Goal: Task Accomplishment & Management: Complete application form

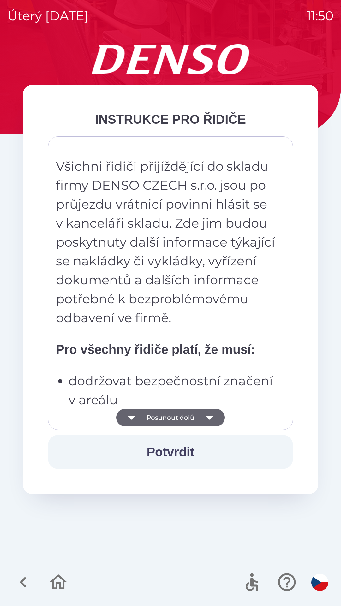
click at [207, 452] on button "Potvrdit" at bounding box center [170, 452] width 245 height 34
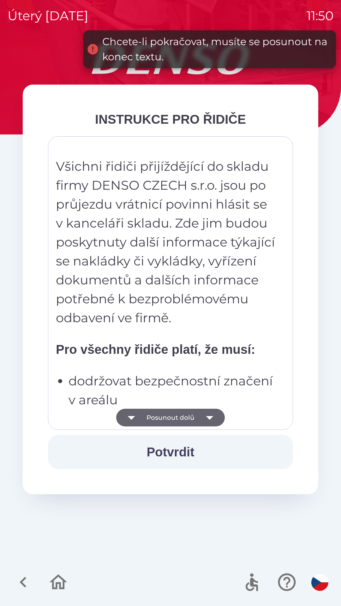
click at [210, 414] on icon "button" at bounding box center [210, 418] width 18 height 18
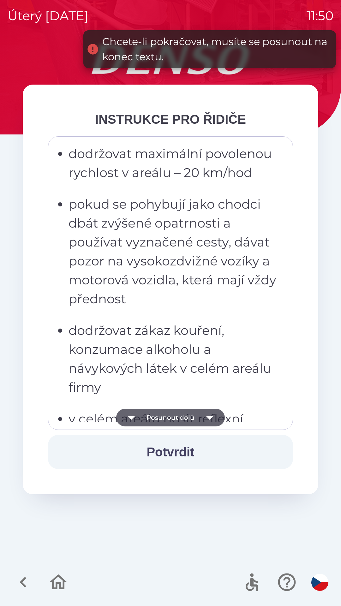
click at [209, 417] on icon "button" at bounding box center [209, 418] width 7 height 4
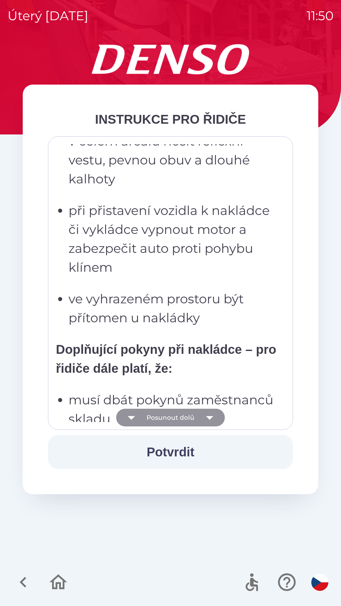
click at [211, 419] on icon "button" at bounding box center [210, 418] width 18 height 18
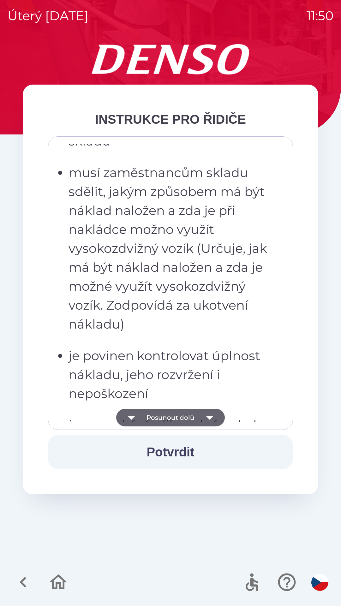
click at [210, 417] on icon "button" at bounding box center [209, 418] width 7 height 4
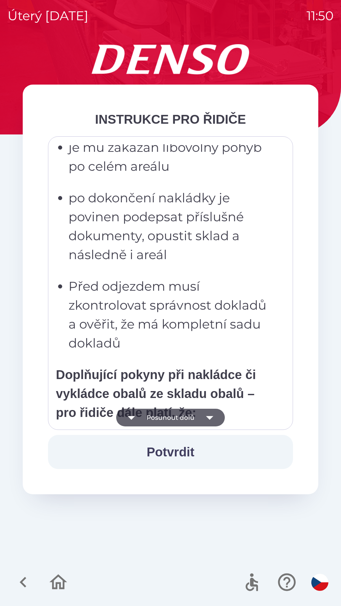
click at [209, 418] on icon "button" at bounding box center [209, 418] width 7 height 4
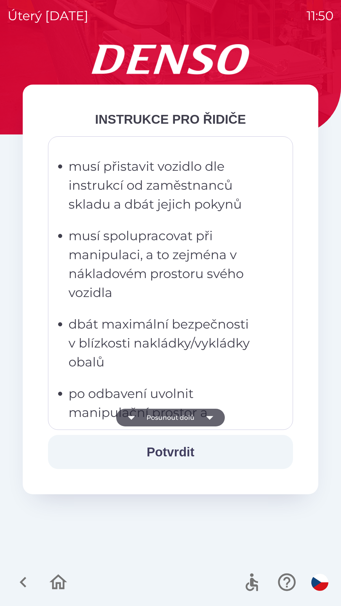
click at [209, 418] on icon "button" at bounding box center [209, 418] width 7 height 4
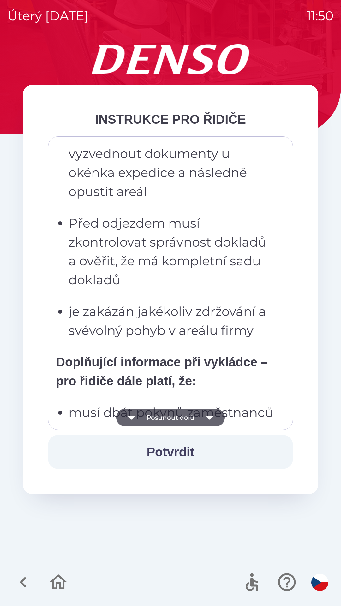
click at [212, 416] on icon "button" at bounding box center [209, 418] width 7 height 4
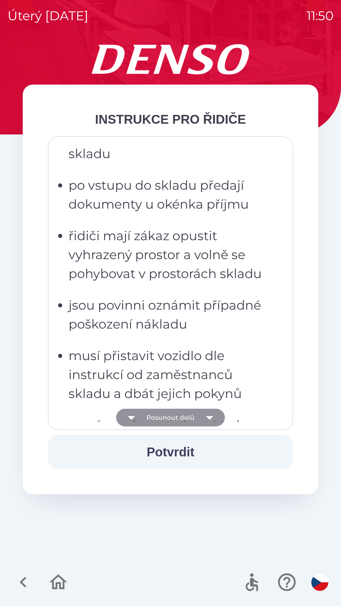
click at [208, 417] on icon "button" at bounding box center [209, 418] width 7 height 4
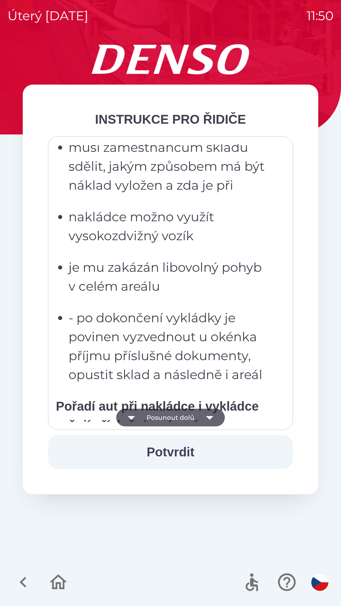
click at [209, 418] on icon "button" at bounding box center [209, 418] width 7 height 4
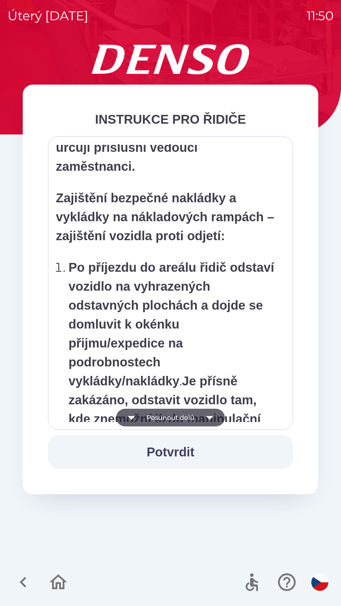
click at [188, 453] on button "Potvrdit" at bounding box center [170, 452] width 245 height 34
click at [209, 418] on icon "button" at bounding box center [209, 418] width 7 height 4
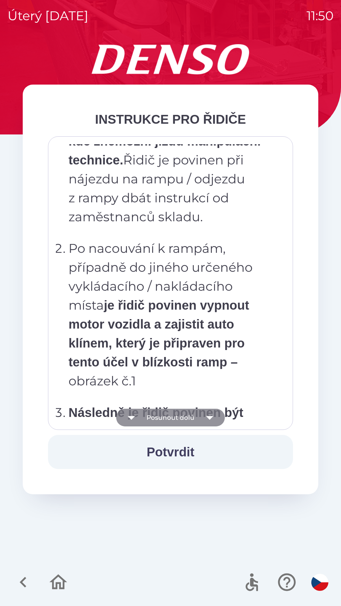
click at [207, 416] on icon "button" at bounding box center [209, 418] width 7 height 4
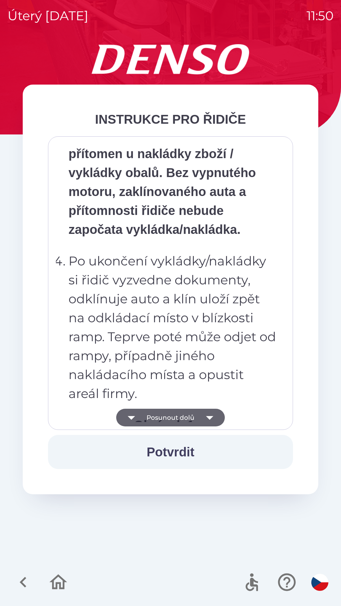
click at [211, 418] on icon "button" at bounding box center [210, 418] width 18 height 18
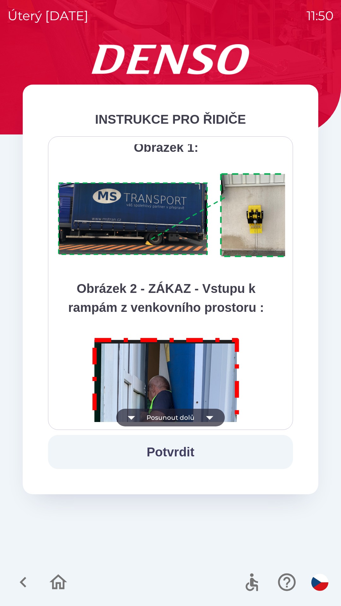
click at [212, 419] on icon "button" at bounding box center [210, 418] width 18 height 18
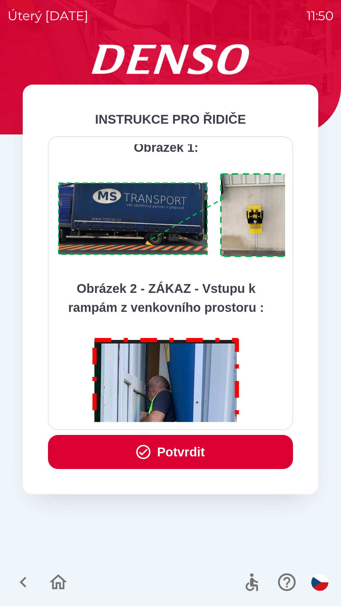
scroll to position [3546, 0]
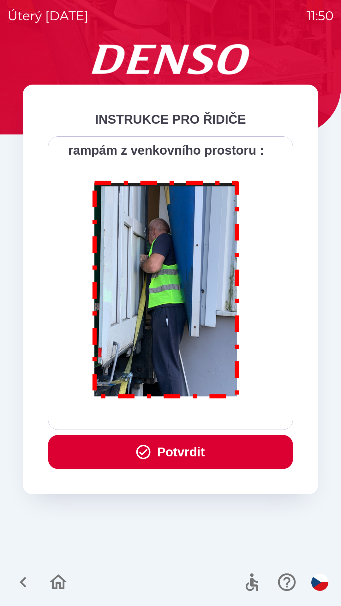
click at [222, 455] on button "Potvrdit" at bounding box center [170, 452] width 245 height 34
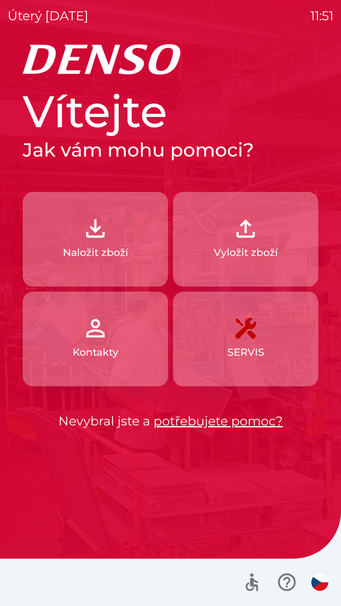
click at [124, 250] on p "Naložit zboží" at bounding box center [95, 252] width 65 height 15
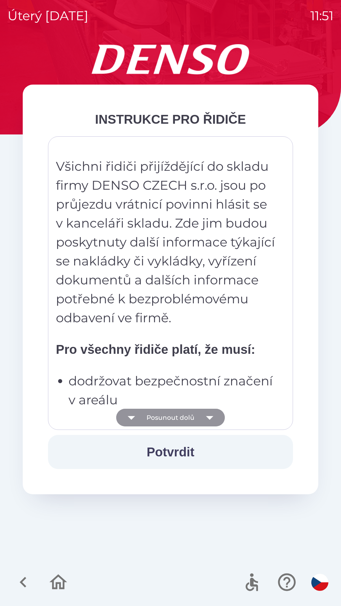
click at [210, 419] on icon "button" at bounding box center [210, 418] width 18 height 18
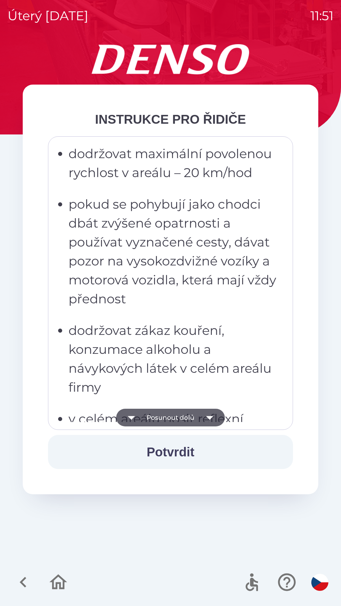
click at [209, 419] on icon "button" at bounding box center [209, 418] width 7 height 4
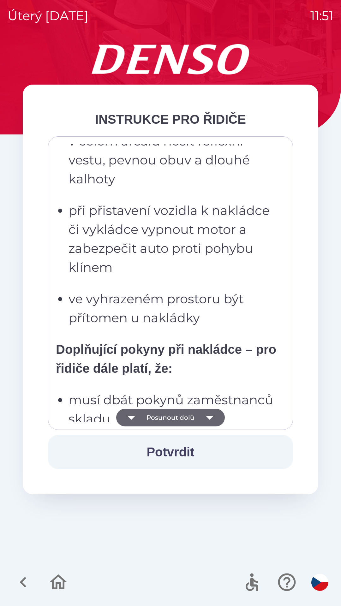
click at [210, 422] on icon "button" at bounding box center [210, 418] width 18 height 18
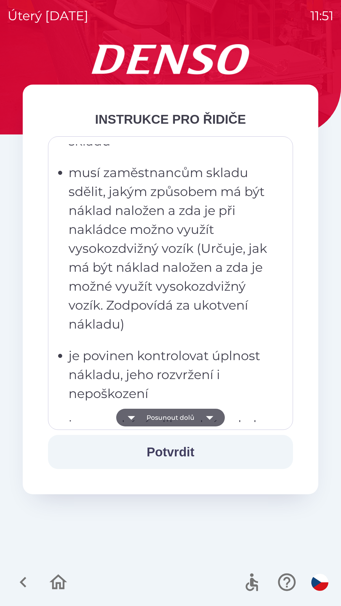
click at [211, 415] on icon "button" at bounding box center [210, 418] width 18 height 18
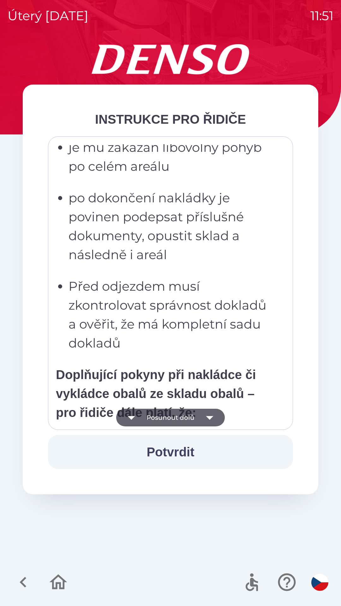
click at [210, 418] on icon "button" at bounding box center [209, 418] width 7 height 4
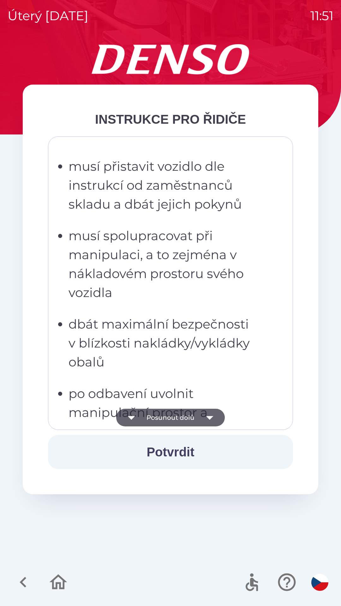
click at [211, 421] on icon "button" at bounding box center [210, 418] width 18 height 18
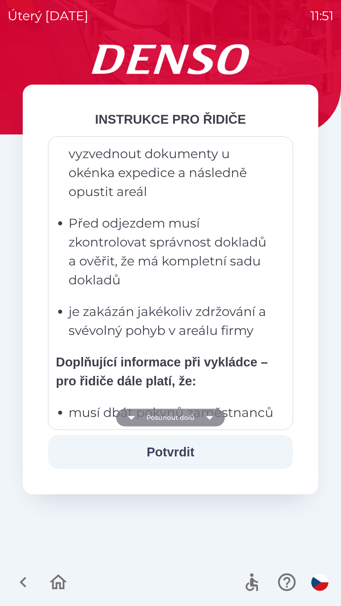
click at [213, 419] on icon "button" at bounding box center [210, 418] width 18 height 18
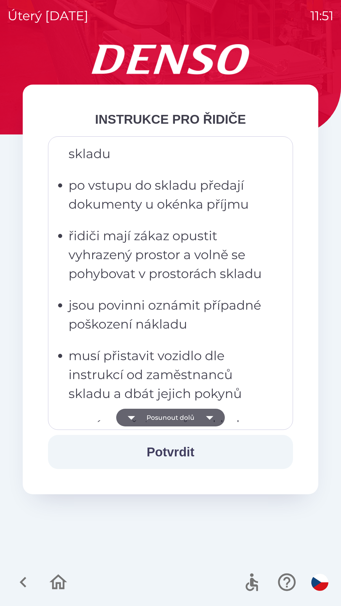
click at [210, 417] on icon "button" at bounding box center [209, 418] width 7 height 4
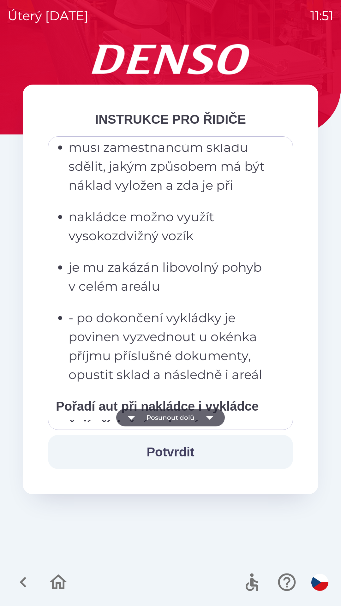
click at [209, 418] on icon "button" at bounding box center [209, 418] width 7 height 4
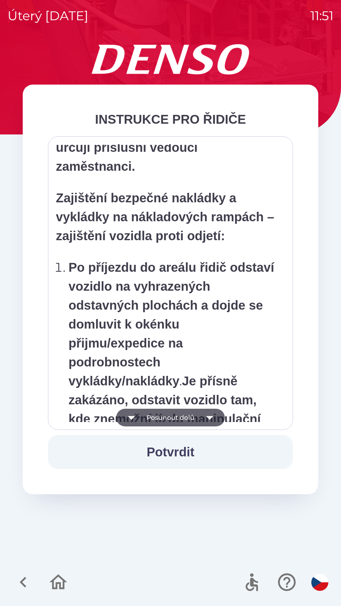
click at [211, 417] on icon "button" at bounding box center [209, 418] width 7 height 4
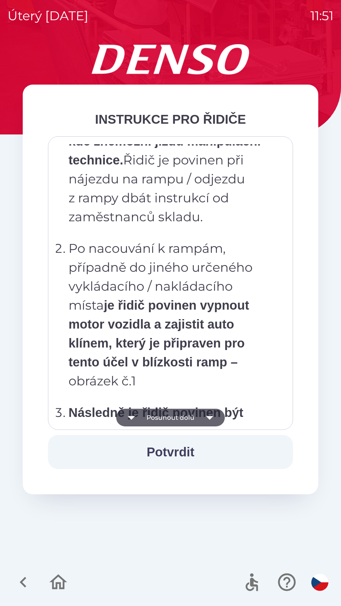
click at [211, 415] on icon "button" at bounding box center [210, 418] width 18 height 18
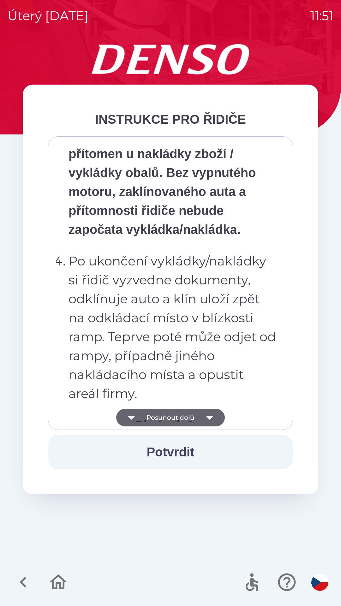
click at [209, 416] on icon "button" at bounding box center [210, 418] width 18 height 18
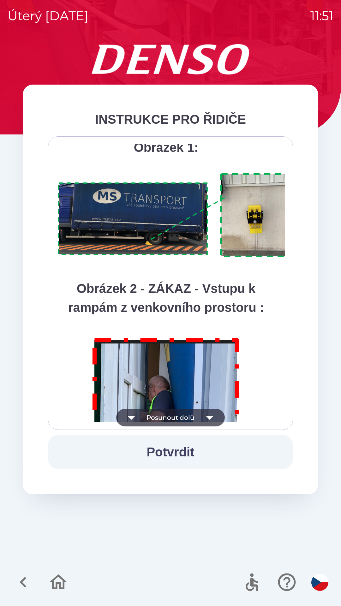
click at [213, 416] on icon "button" at bounding box center [210, 418] width 18 height 18
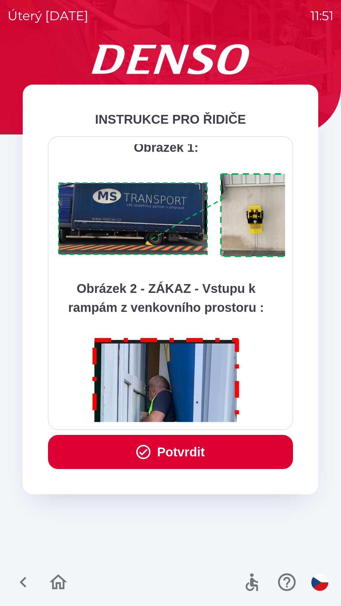
scroll to position [3546, 0]
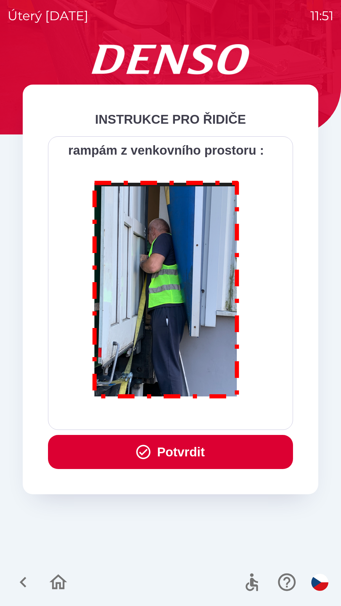
click at [199, 458] on button "Potvrdit" at bounding box center [170, 452] width 245 height 34
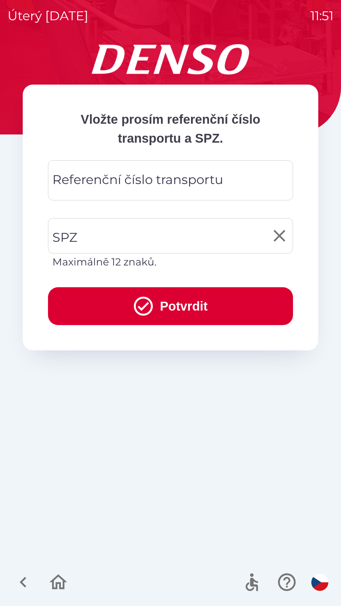
click at [155, 238] on input "SPZ" at bounding box center [166, 236] width 230 height 30
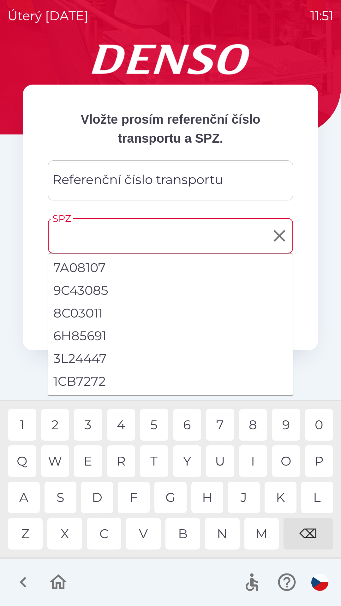
click at [136, 238] on input "SPZ" at bounding box center [166, 236] width 230 height 30
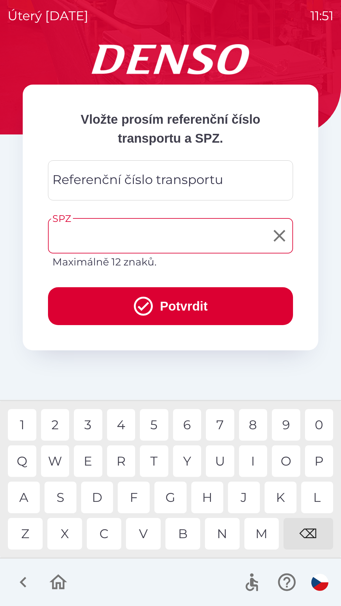
click at [133, 236] on input "SPZ" at bounding box center [166, 236] width 230 height 30
click at [109, 535] on div "C" at bounding box center [104, 534] width 35 height 32
click at [187, 311] on button "Potvrdit" at bounding box center [170, 306] width 245 height 38
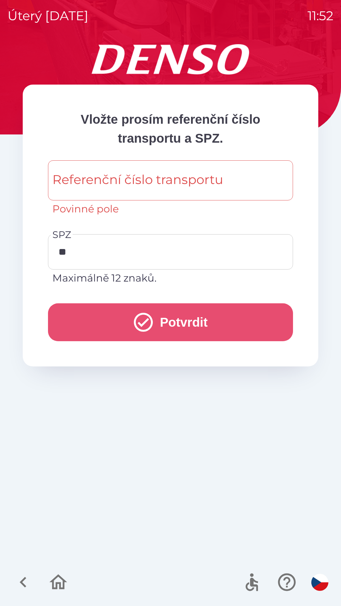
click at [182, 328] on button "Potvrdit" at bounding box center [170, 322] width 245 height 38
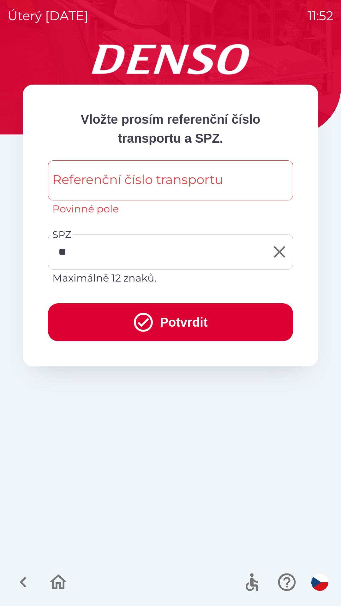
click at [119, 250] on input "**" at bounding box center [166, 252] width 230 height 30
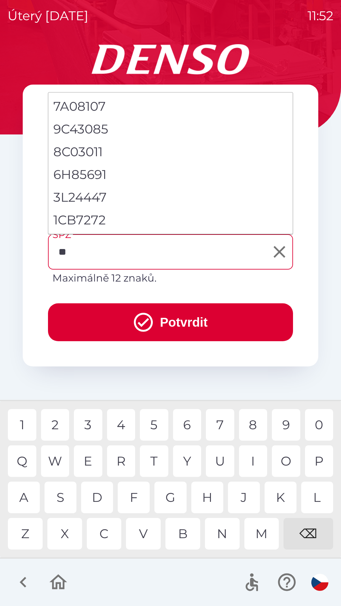
click at [141, 222] on li "1CB7272" at bounding box center [170, 220] width 244 height 23
type input "*******"
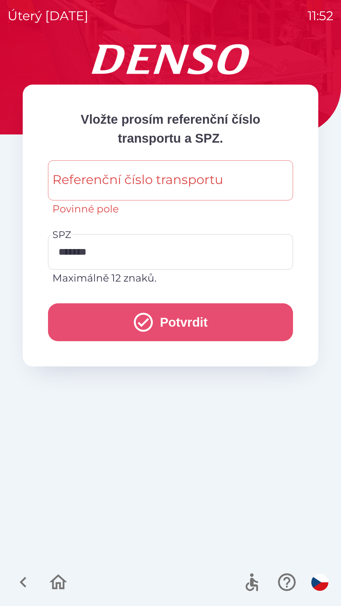
click at [182, 323] on button "Potvrdit" at bounding box center [170, 322] width 245 height 38
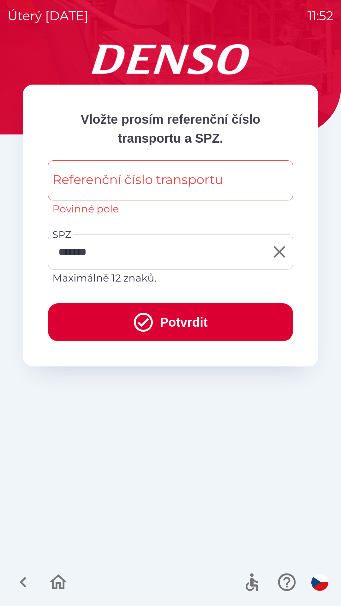
click at [139, 284] on p "Maximálně 12 znaků." at bounding box center [170, 277] width 236 height 15
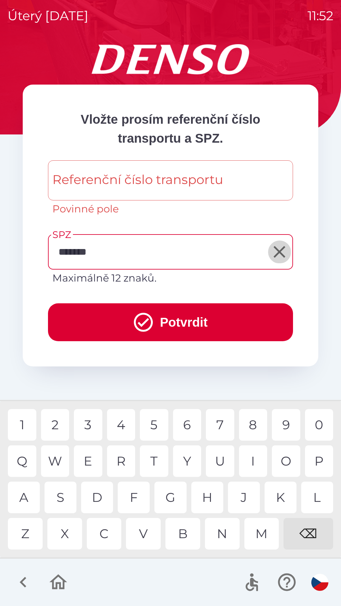
click at [280, 252] on icon "Clear" at bounding box center [279, 252] width 12 height 12
click at [143, 254] on input "SPZ" at bounding box center [170, 252] width 239 height 30
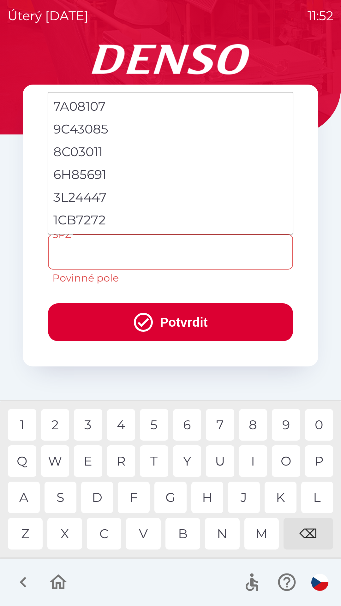
click at [102, 225] on li "1CB7272" at bounding box center [170, 220] width 244 height 23
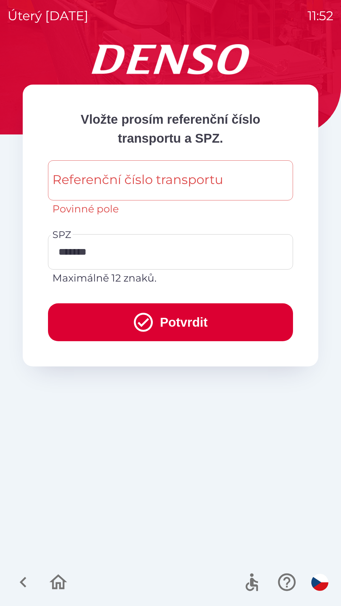
click at [178, 325] on button "Potvrdit" at bounding box center [170, 322] width 245 height 38
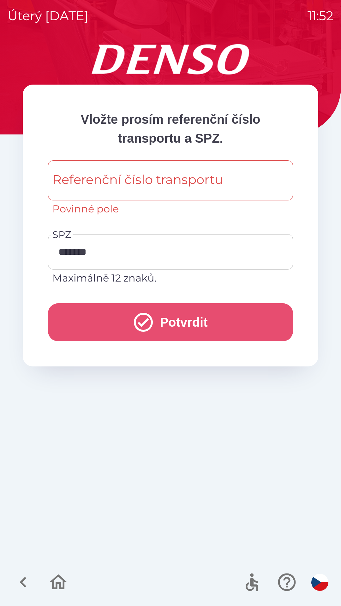
click at [168, 325] on button "Potvrdit" at bounding box center [170, 322] width 245 height 38
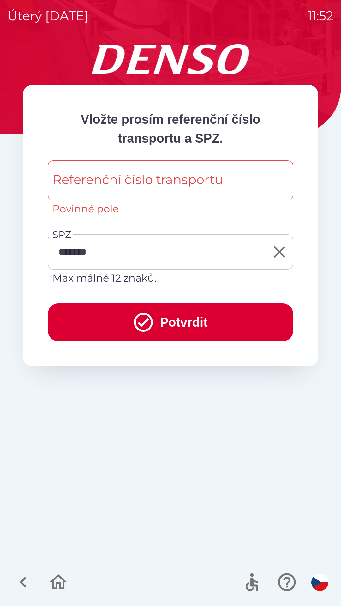
click at [137, 258] on input "*******" at bounding box center [166, 252] width 230 height 30
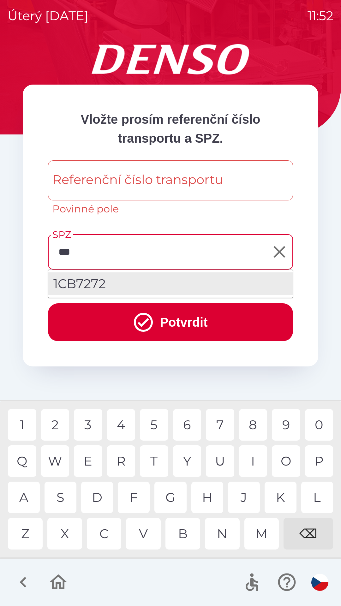
click at [306, 543] on div "⌫" at bounding box center [308, 534] width 50 height 32
type input "*"
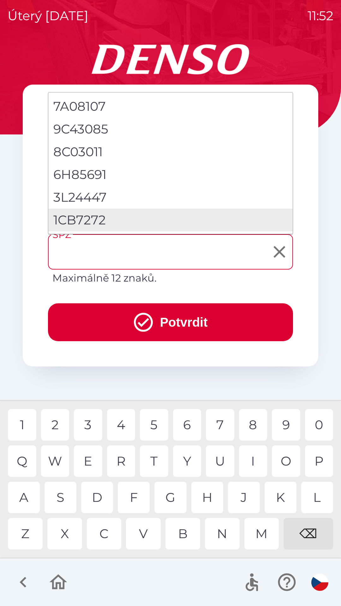
click at [144, 251] on input "SPZ" at bounding box center [166, 252] width 230 height 30
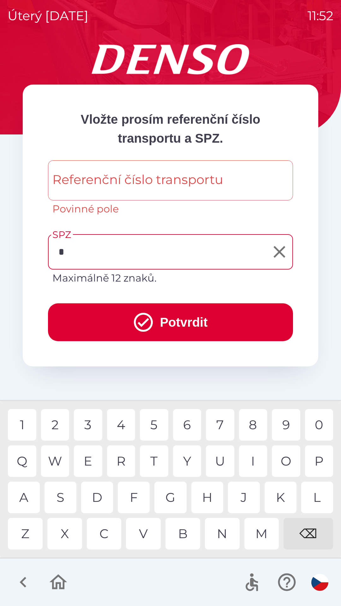
click at [90, 429] on div "3" at bounding box center [88, 425] width 28 height 32
click at [123, 428] on div "4" at bounding box center [121, 425] width 28 height 32
click at [252, 428] on div "8" at bounding box center [253, 425] width 28 height 32
click at [249, 429] on div "8" at bounding box center [253, 425] width 28 height 32
type input "*****"
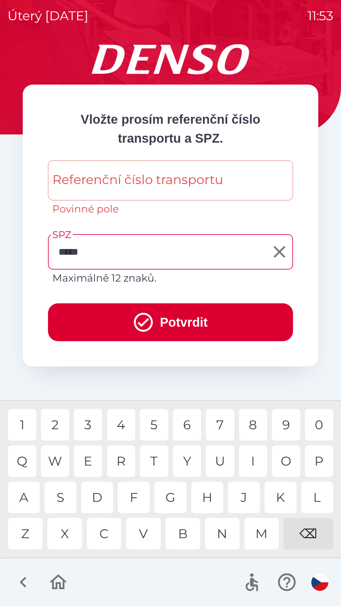
click at [24, 580] on icon "button" at bounding box center [23, 582] width 7 height 11
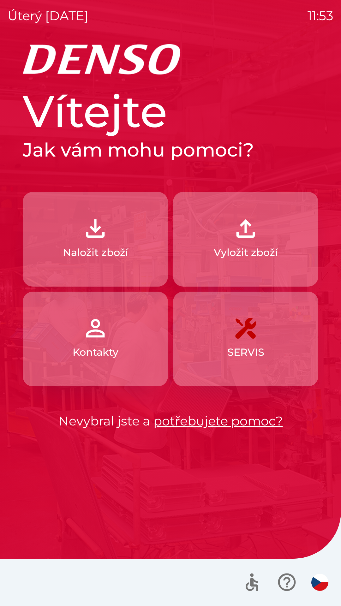
click at [119, 246] on p "Naložit zboží" at bounding box center [95, 252] width 65 height 15
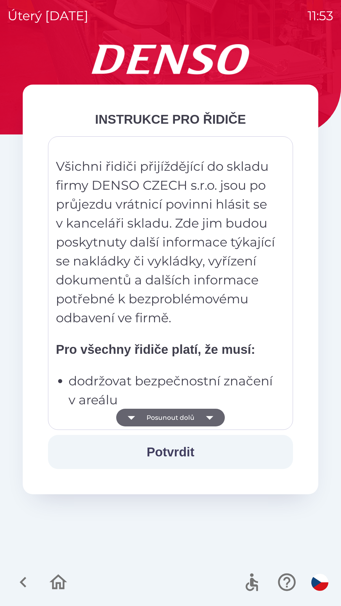
click at [187, 453] on button "Potvrdit" at bounding box center [170, 452] width 245 height 34
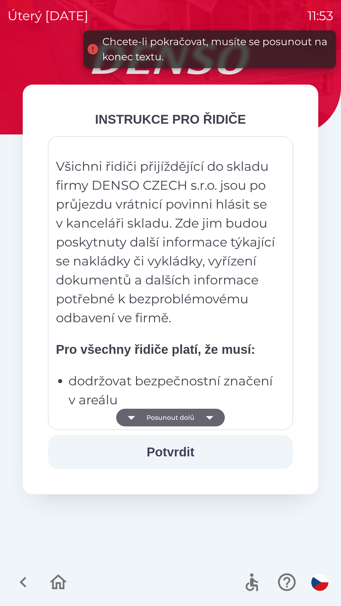
click at [211, 416] on icon "button" at bounding box center [210, 418] width 18 height 18
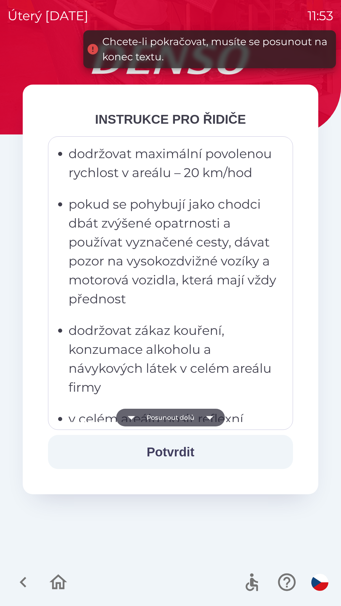
click at [213, 420] on icon "button" at bounding box center [210, 418] width 18 height 18
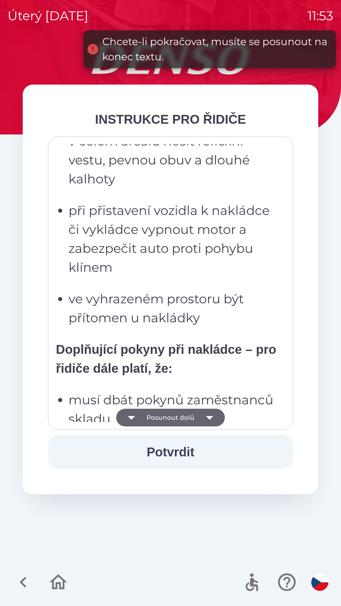
click at [210, 421] on icon "button" at bounding box center [210, 418] width 18 height 18
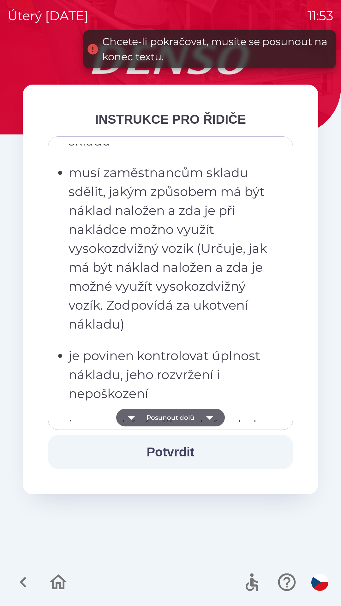
click at [210, 418] on icon "button" at bounding box center [209, 418] width 7 height 4
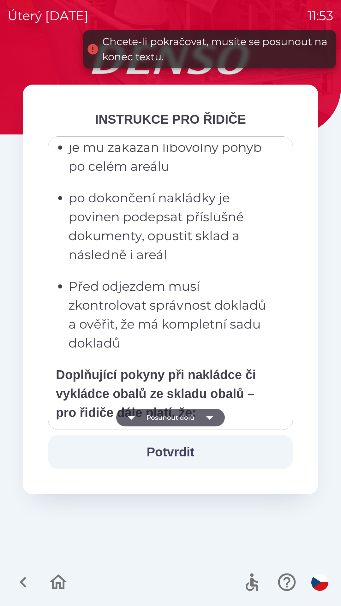
click at [207, 416] on icon "button" at bounding box center [210, 418] width 18 height 18
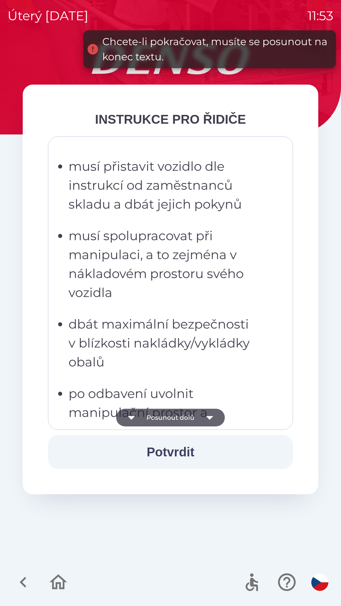
click at [208, 418] on icon "button" at bounding box center [209, 418] width 7 height 4
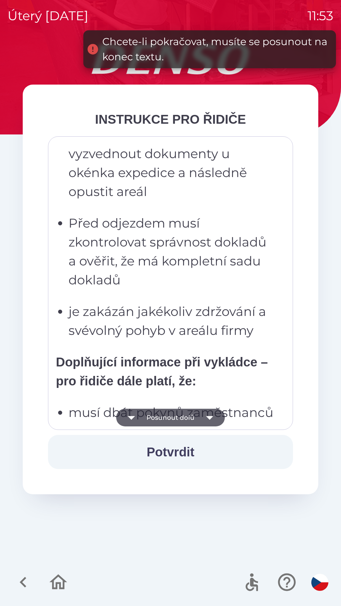
click at [208, 415] on icon "button" at bounding box center [210, 418] width 18 height 18
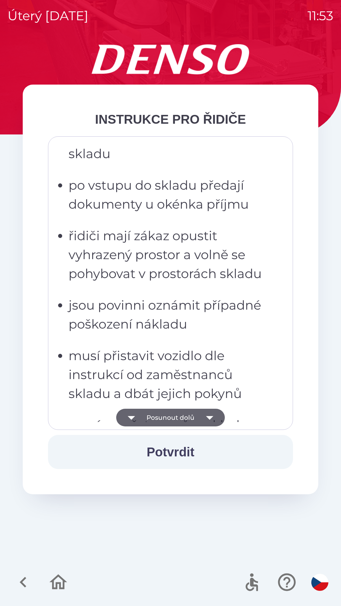
click at [209, 417] on icon "button" at bounding box center [209, 418] width 7 height 4
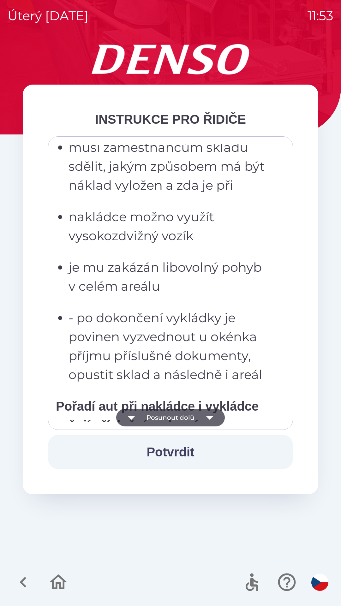
click at [203, 461] on button "Potvrdit" at bounding box center [170, 452] width 245 height 34
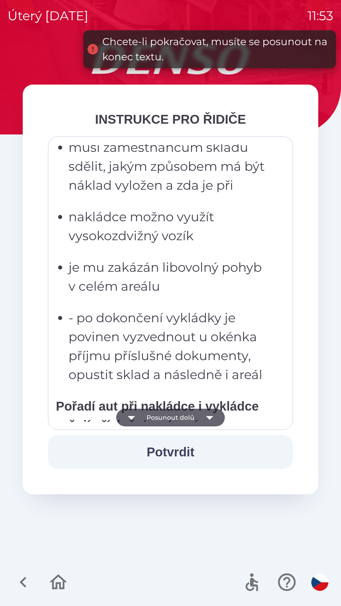
click at [208, 421] on icon "button" at bounding box center [210, 418] width 18 height 18
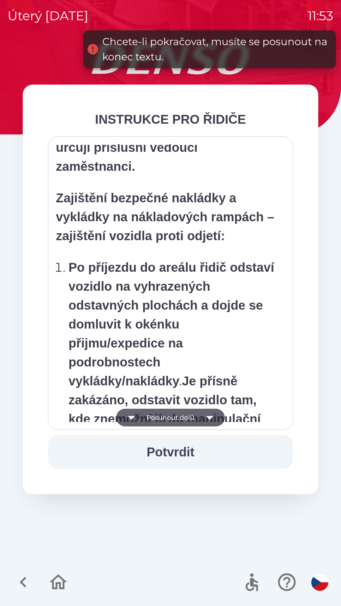
click at [209, 423] on icon "button" at bounding box center [210, 418] width 18 height 18
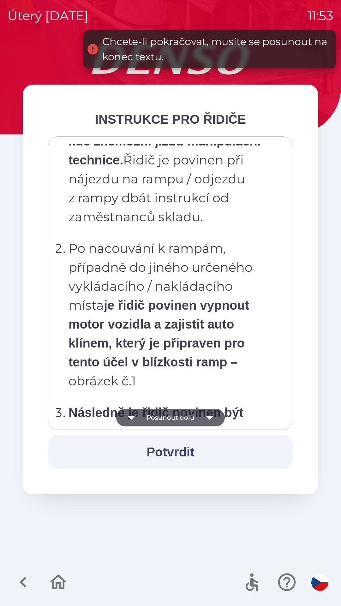
click at [211, 419] on icon "button" at bounding box center [210, 418] width 18 height 18
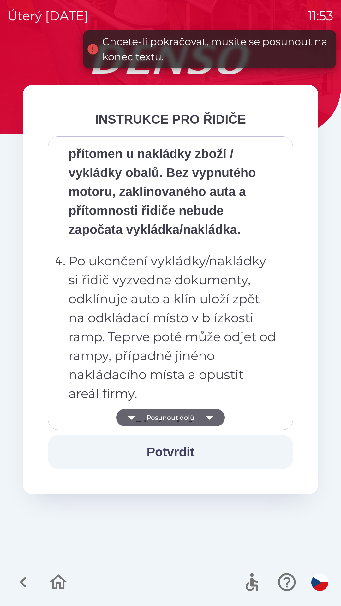
click at [210, 420] on icon "button" at bounding box center [210, 418] width 18 height 18
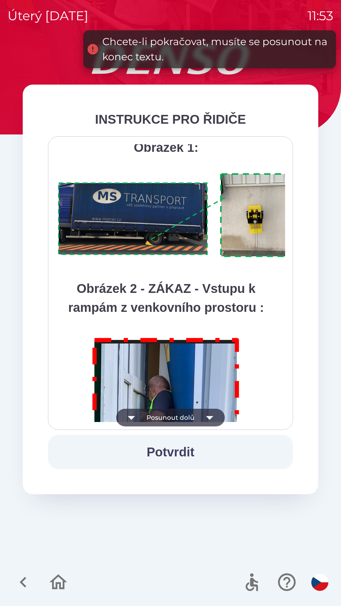
click at [209, 417] on icon "button" at bounding box center [209, 418] width 7 height 4
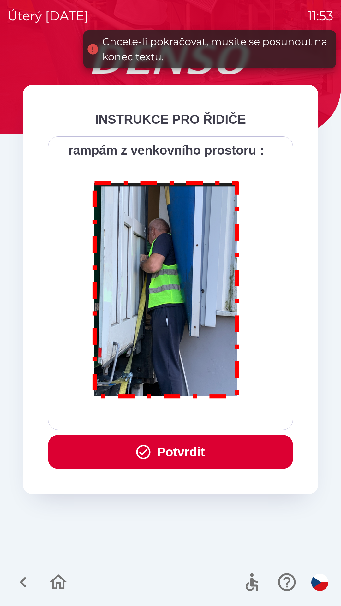
click at [207, 452] on button "Potvrdit" at bounding box center [170, 452] width 245 height 34
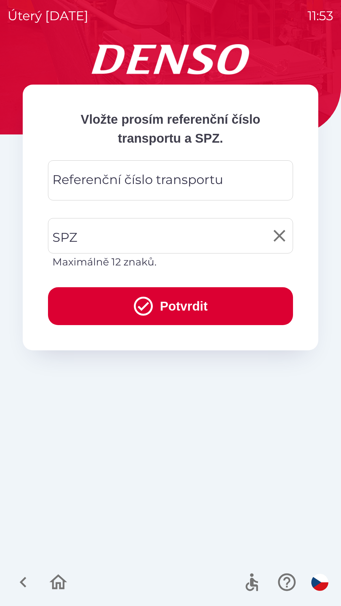
click at [130, 238] on input "SPZ" at bounding box center [166, 236] width 230 height 30
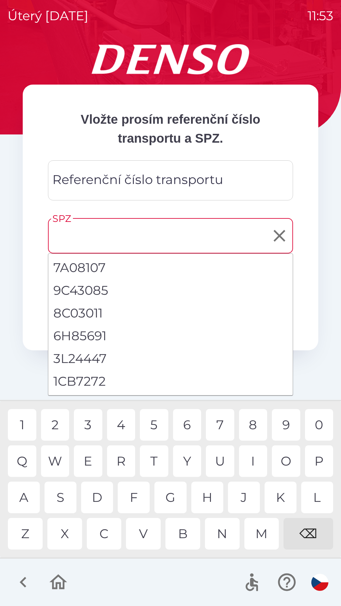
click at [100, 382] on li "1CB7272" at bounding box center [170, 381] width 244 height 23
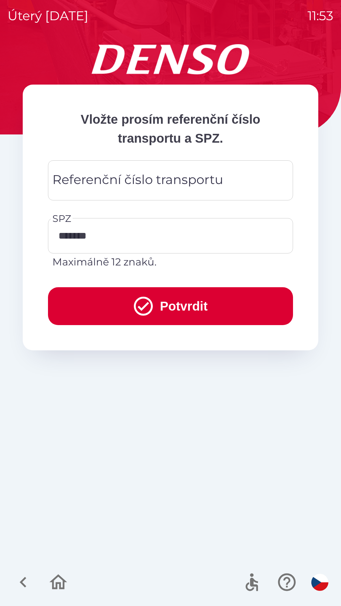
click at [184, 310] on button "Potvrdit" at bounding box center [170, 306] width 245 height 38
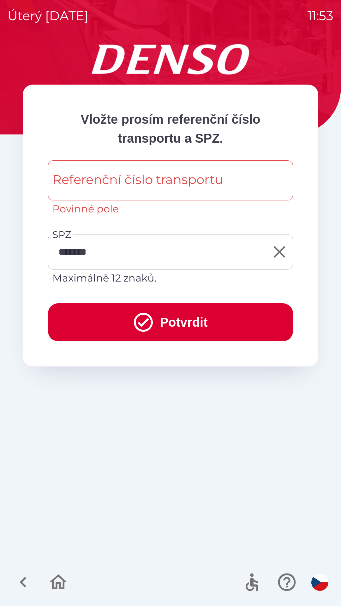
click at [140, 280] on p "Maximálně 12 znaků." at bounding box center [170, 277] width 236 height 15
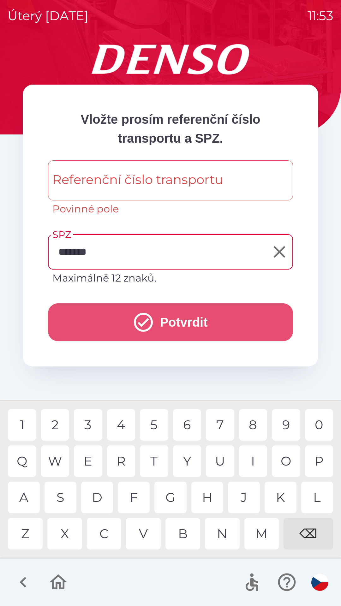
click at [183, 327] on button "Potvrdit" at bounding box center [170, 322] width 245 height 38
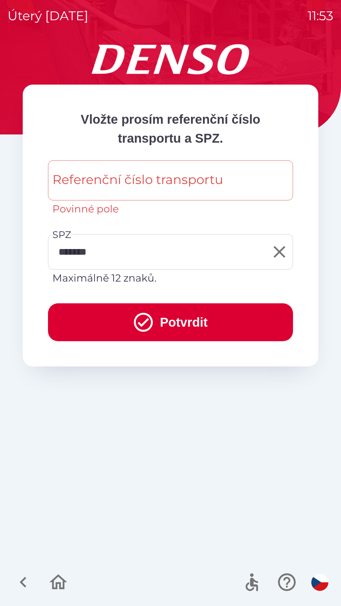
click at [141, 281] on p "Maximálně 12 znaků." at bounding box center [170, 277] width 236 height 15
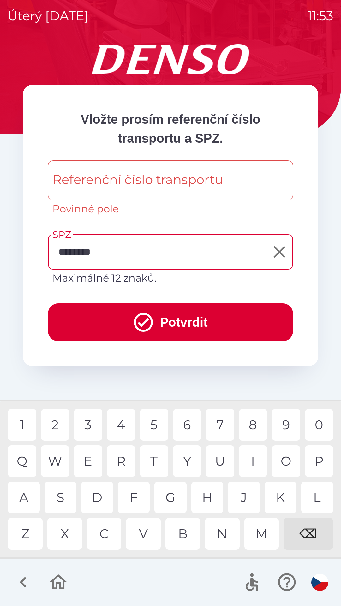
click at [92, 429] on div "3" at bounding box center [88, 425] width 28 height 32
click at [251, 425] on div "8" at bounding box center [253, 425] width 28 height 32
click at [58, 429] on div "2" at bounding box center [55, 425] width 28 height 32
click at [307, 549] on div "1 2 3 4 5 6 7 8 9 0 Q W E R T Y U I O P A S D F G H J K L Z X C V B N M ⌫" at bounding box center [171, 479] width 338 height 153
click at [310, 551] on div "1 2 3 4 5 6 7 8 9 0 Q W E R T Y U I O P A S D F G H J K L Z X C V B N M ⌫" at bounding box center [171, 479] width 338 height 153
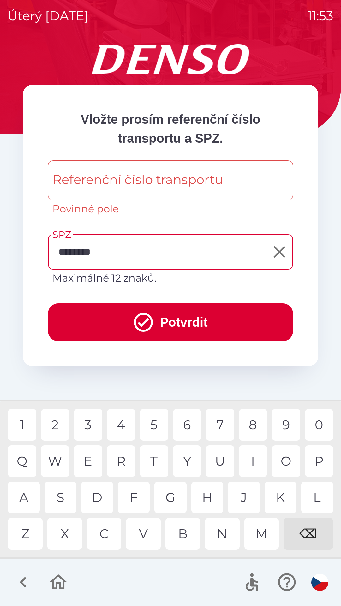
click at [308, 536] on div "⌫" at bounding box center [308, 534] width 50 height 32
type input "*******"
click at [311, 540] on div "⌫" at bounding box center [308, 534] width 50 height 32
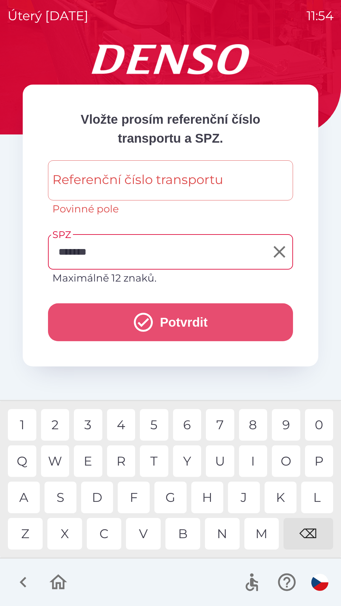
click at [160, 325] on button "Potvrdit" at bounding box center [170, 322] width 245 height 38
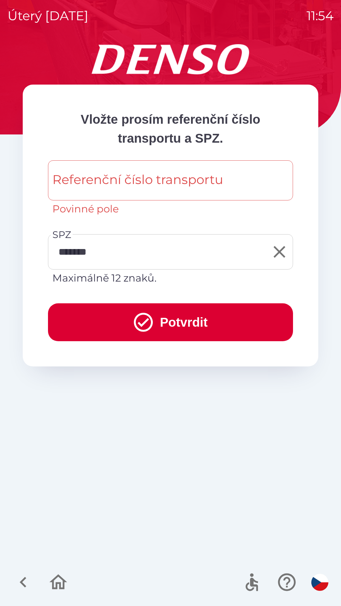
click at [135, 281] on p "Maximálně 12 znaků." at bounding box center [170, 277] width 236 height 15
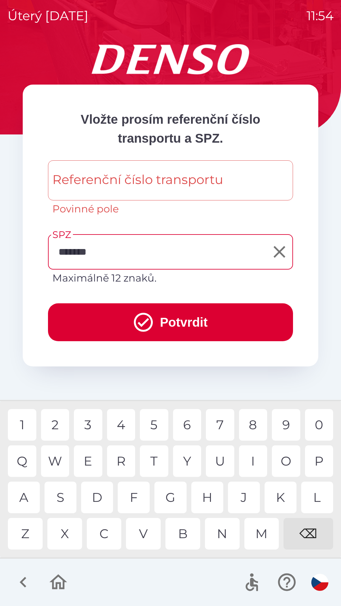
click at [168, 323] on button "Potvrdit" at bounding box center [170, 322] width 245 height 38
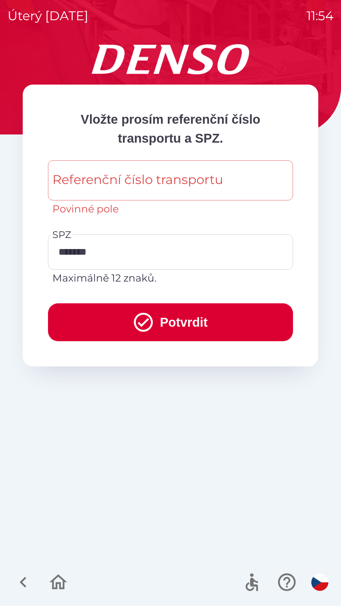
click at [167, 186] on div "Referenční číslo transportu Referenční číslo transportu Povinné pole" at bounding box center [170, 188] width 245 height 56
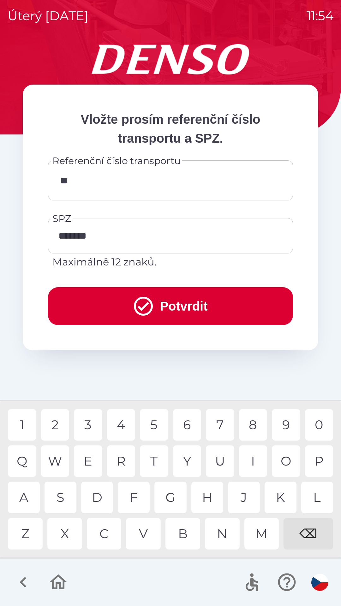
click at [124, 430] on div "4" at bounding box center [121, 425] width 28 height 32
click at [260, 428] on div "8" at bounding box center [253, 425] width 28 height 32
click at [315, 424] on div "0" at bounding box center [319, 425] width 28 height 32
click at [253, 424] on div "8" at bounding box center [253, 425] width 28 height 32
click at [59, 429] on div "2" at bounding box center [55, 425] width 28 height 32
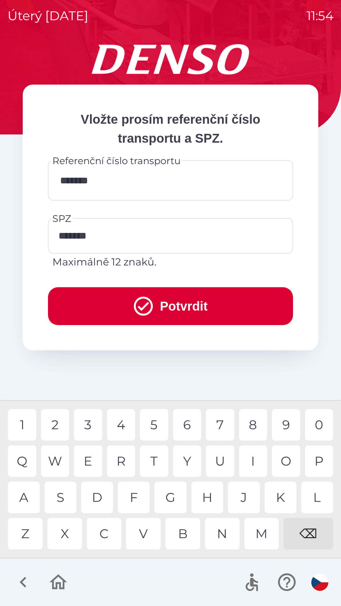
click at [26, 423] on div "1" at bounding box center [22, 425] width 28 height 32
click at [216, 430] on div "7" at bounding box center [220, 425] width 28 height 32
click at [91, 429] on div "3" at bounding box center [88, 425] width 28 height 32
click at [155, 426] on div "5" at bounding box center [154, 425] width 28 height 32
type input "**********"
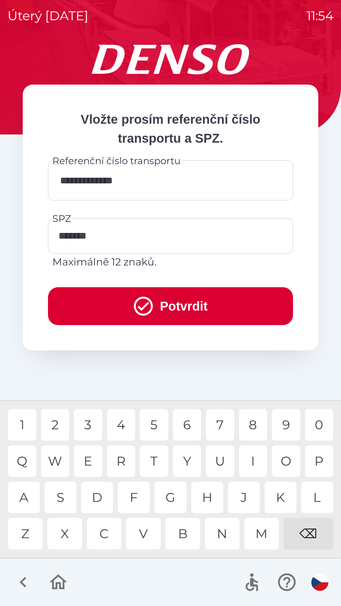
click at [197, 314] on button "Potvrdit" at bounding box center [170, 306] width 245 height 38
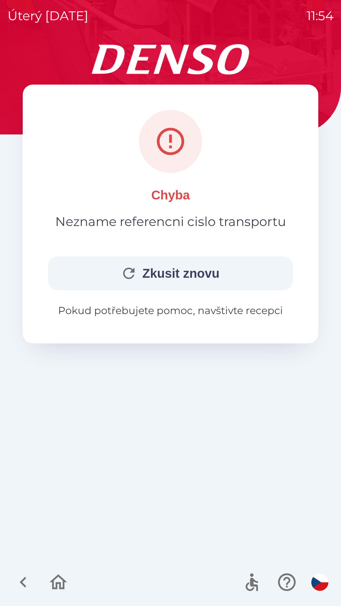
click at [200, 275] on button "Zkusit znovu" at bounding box center [170, 273] width 245 height 34
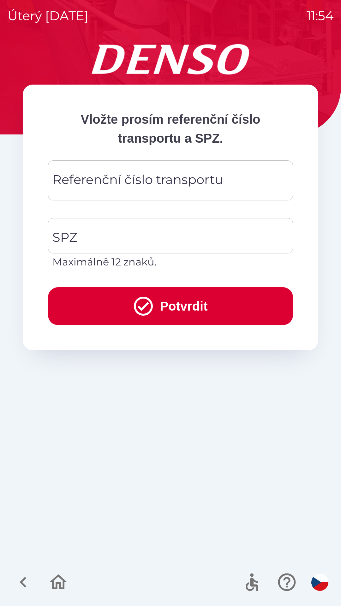
click at [195, 173] on div "Referenční číslo transportu Referenční číslo transportu" at bounding box center [170, 180] width 245 height 40
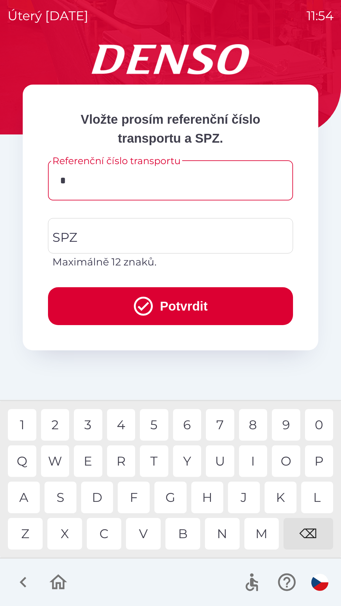
click at [86, 425] on div "3" at bounding box center [88, 425] width 28 height 32
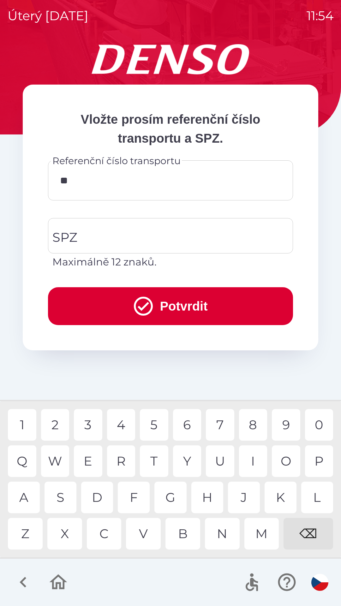
click at [124, 429] on div "4" at bounding box center [121, 425] width 28 height 32
click at [254, 423] on div "8" at bounding box center [253, 425] width 28 height 32
click at [317, 428] on div "0" at bounding box center [319, 425] width 28 height 32
click at [249, 431] on div "8" at bounding box center [253, 425] width 28 height 32
type input "******"
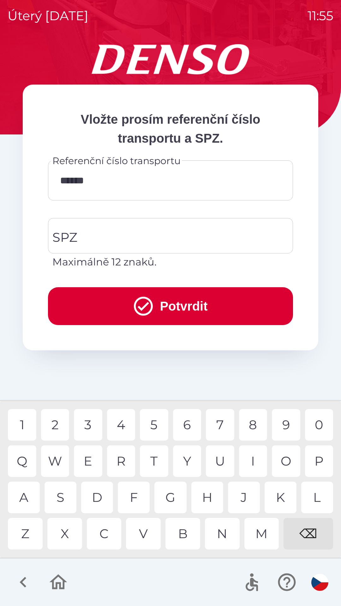
click at [55, 429] on div "2" at bounding box center [55, 425] width 28 height 32
click at [62, 583] on icon "button" at bounding box center [58, 581] width 21 height 21
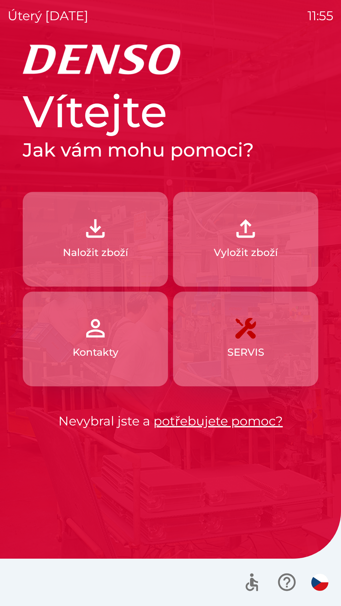
click at [119, 252] on p "Naložit zboží" at bounding box center [95, 252] width 65 height 15
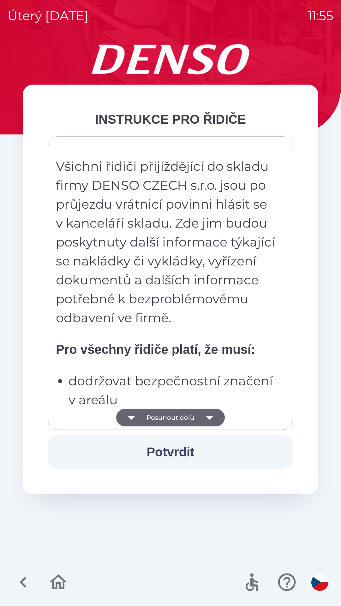
click at [213, 421] on icon "button" at bounding box center [210, 418] width 18 height 18
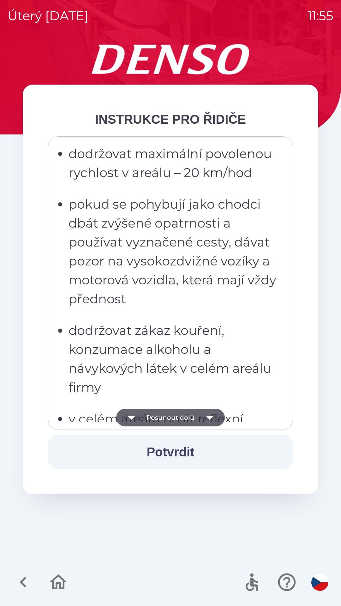
click at [212, 422] on icon "button" at bounding box center [210, 418] width 18 height 18
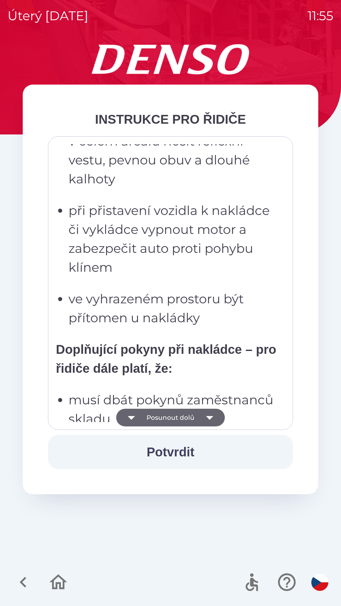
click at [213, 422] on icon "button" at bounding box center [210, 418] width 18 height 18
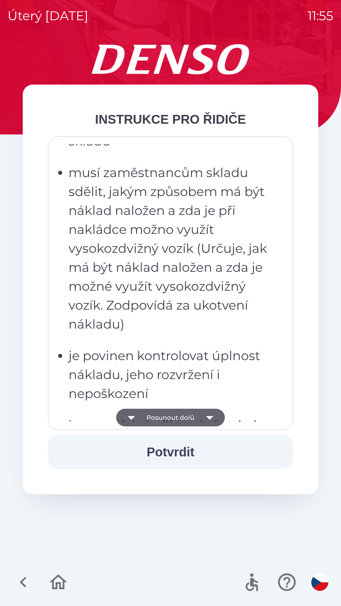
click at [215, 421] on icon "button" at bounding box center [210, 418] width 18 height 18
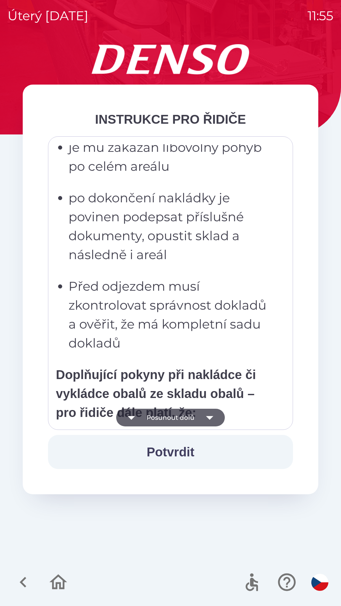
click at [212, 421] on icon "button" at bounding box center [210, 418] width 18 height 18
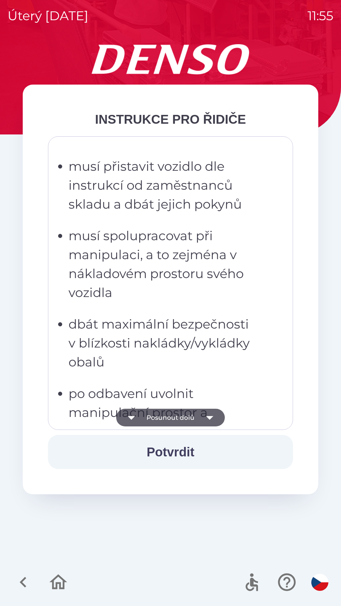
click at [212, 419] on icon "button" at bounding box center [210, 418] width 18 height 18
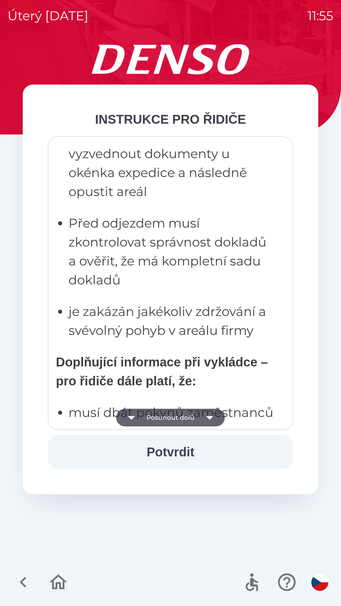
click at [211, 418] on icon "button" at bounding box center [210, 418] width 18 height 18
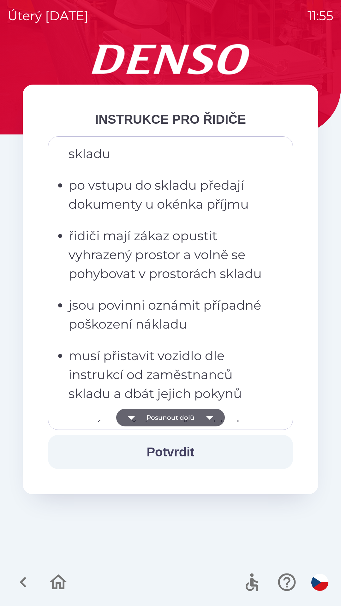
click at [210, 419] on icon "button" at bounding box center [210, 418] width 18 height 18
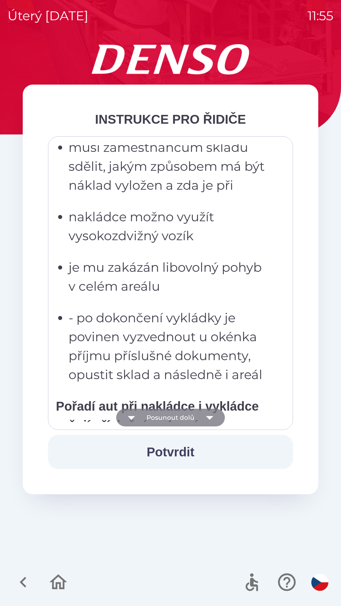
click at [207, 417] on icon "button" at bounding box center [209, 418] width 7 height 4
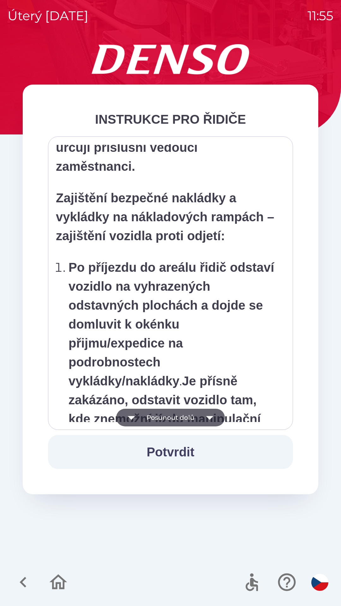
click at [210, 420] on icon "button" at bounding box center [210, 418] width 18 height 18
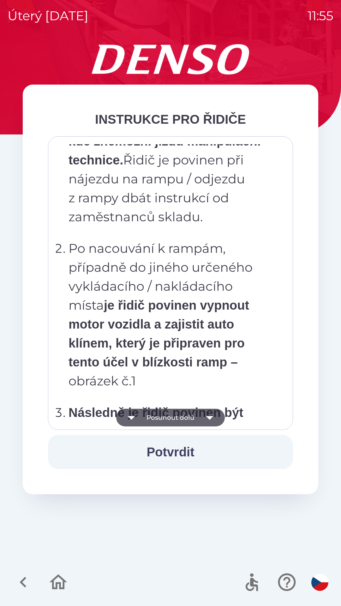
click at [209, 422] on icon "button" at bounding box center [210, 418] width 18 height 18
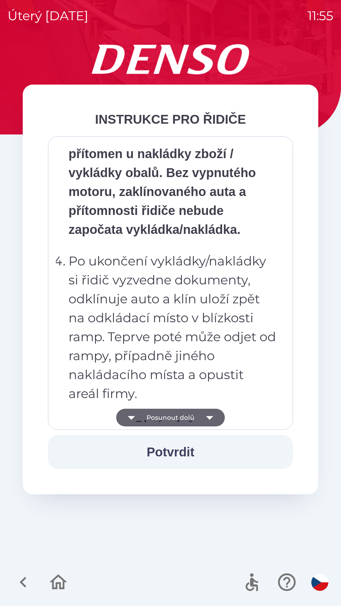
click at [211, 421] on icon "button" at bounding box center [210, 418] width 18 height 18
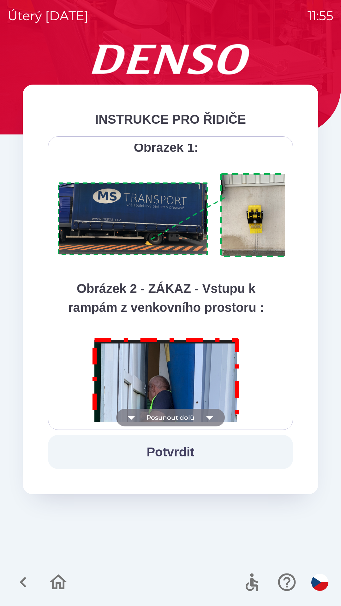
click at [212, 420] on icon "button" at bounding box center [210, 418] width 18 height 18
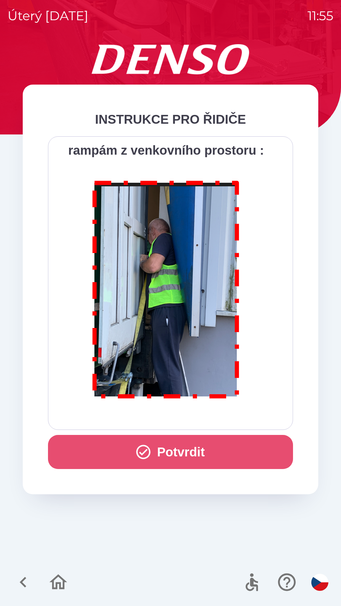
click at [192, 454] on button "Potvrdit" at bounding box center [170, 452] width 245 height 34
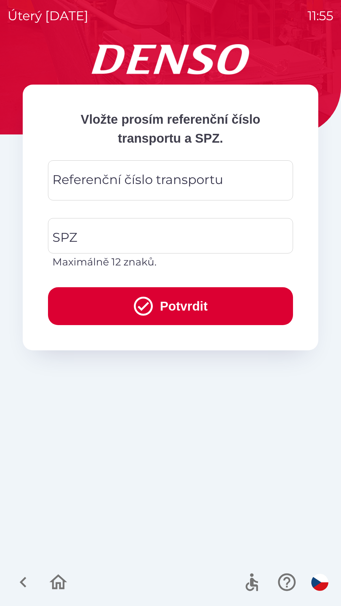
click at [214, 181] on div "Referenční číslo transportu Referenční číslo transportu" at bounding box center [170, 180] width 245 height 40
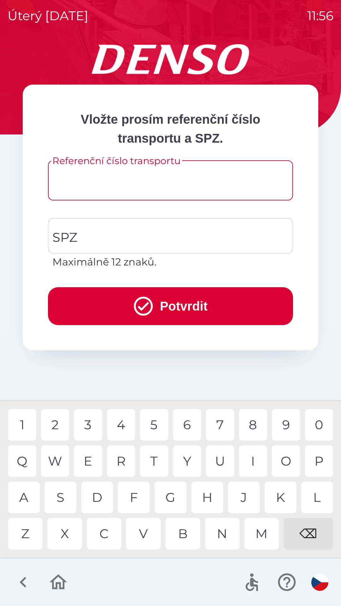
click at [169, 186] on input "Referenční číslo transportu" at bounding box center [171, 180] width 230 height 25
click at [90, 426] on div "3" at bounding box center [88, 425] width 28 height 32
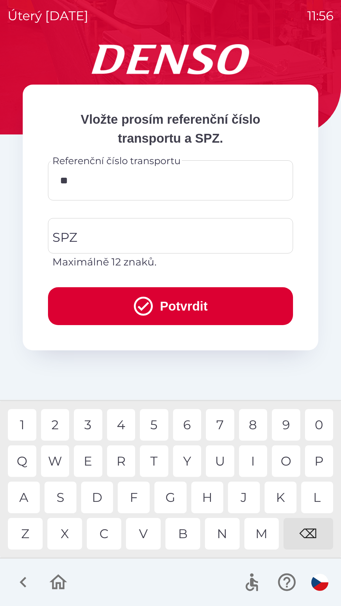
click at [123, 430] on div "4" at bounding box center [121, 425] width 28 height 32
click at [318, 426] on div "0" at bounding box center [319, 425] width 28 height 32
click at [251, 429] on div "8" at bounding box center [253, 425] width 28 height 32
click at [60, 430] on div "2" at bounding box center [55, 425] width 28 height 32
click at [74, 182] on input "*****" at bounding box center [171, 180] width 230 height 25
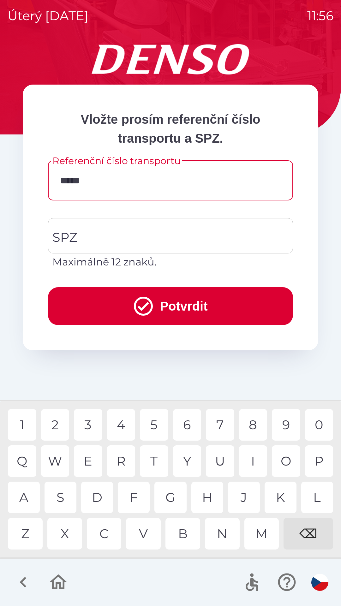
type input "******"
click at [252, 430] on div "8" at bounding box center [253, 425] width 28 height 32
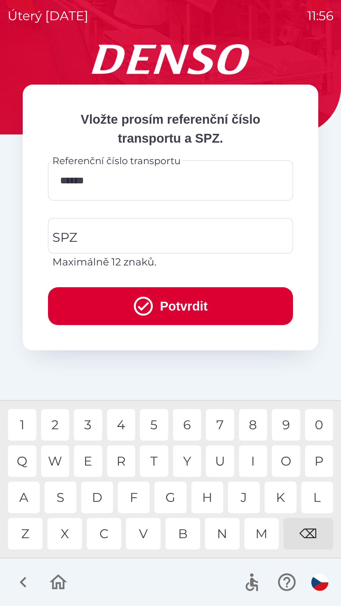
click at [160, 182] on input "******" at bounding box center [171, 180] width 230 height 25
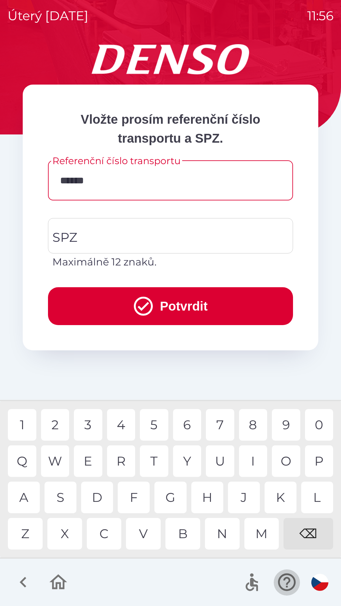
click at [291, 580] on icon "button" at bounding box center [286, 581] width 21 height 21
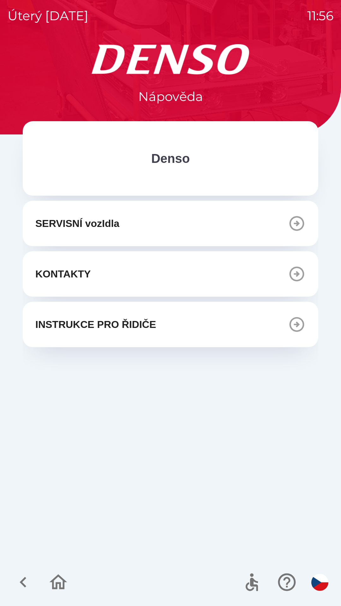
click at [296, 227] on icon "button" at bounding box center [297, 224] width 18 height 18
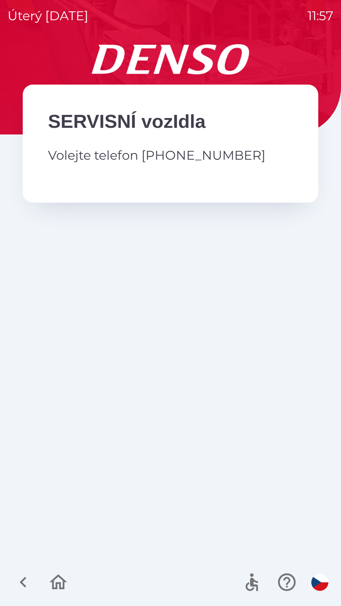
click at [56, 589] on icon "button" at bounding box center [58, 581] width 21 height 21
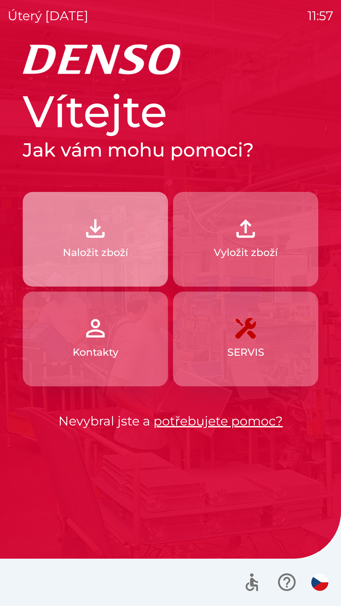
click at [137, 254] on button "Naložit zboží" at bounding box center [95, 239] width 145 height 95
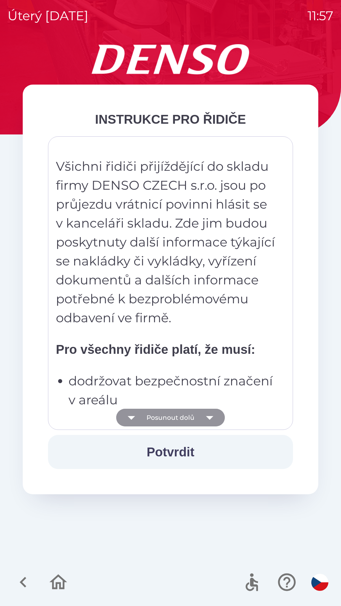
click at [216, 418] on icon "button" at bounding box center [210, 418] width 18 height 18
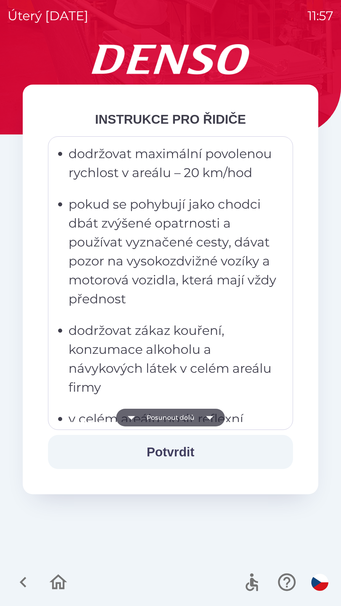
click at [210, 421] on icon "button" at bounding box center [210, 418] width 18 height 18
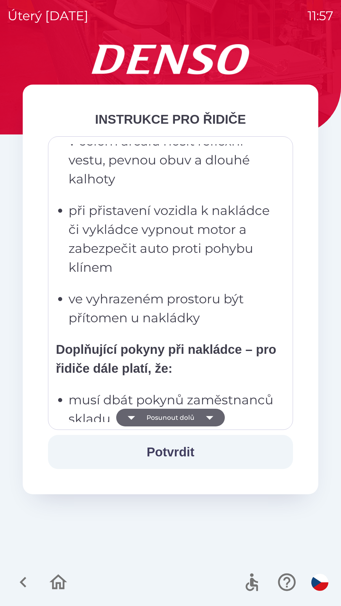
click at [211, 420] on icon "button" at bounding box center [210, 418] width 18 height 18
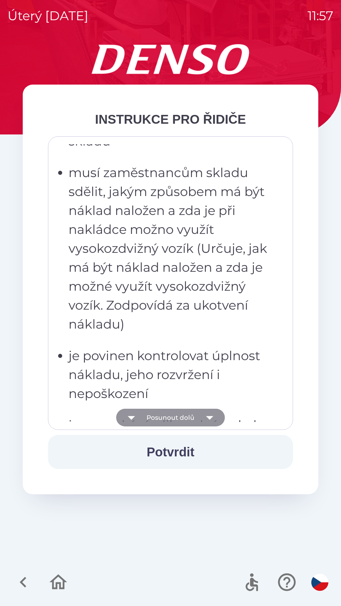
click at [211, 418] on icon "button" at bounding box center [210, 418] width 18 height 18
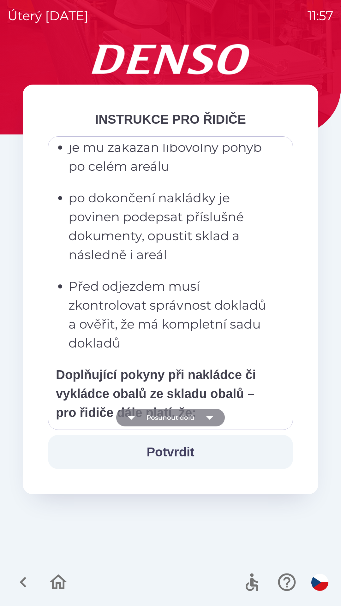
click at [215, 416] on icon "button" at bounding box center [210, 418] width 18 height 18
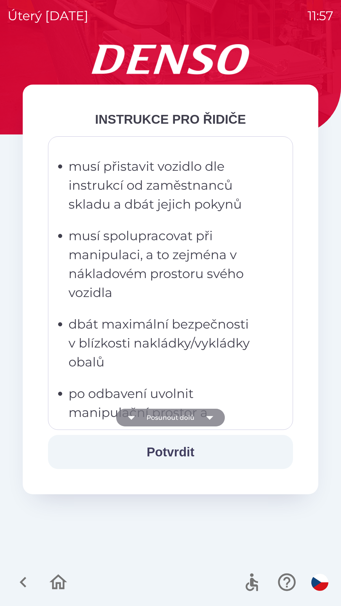
click at [211, 417] on icon "button" at bounding box center [209, 418] width 7 height 4
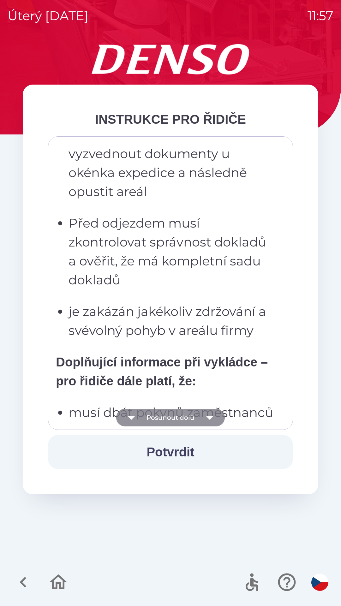
click at [210, 424] on icon "button" at bounding box center [210, 418] width 18 height 18
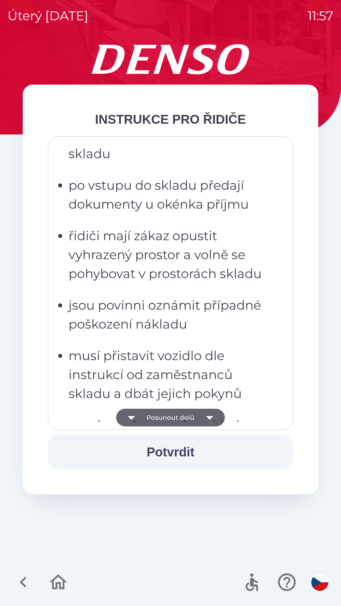
click at [212, 422] on icon "button" at bounding box center [210, 418] width 18 height 18
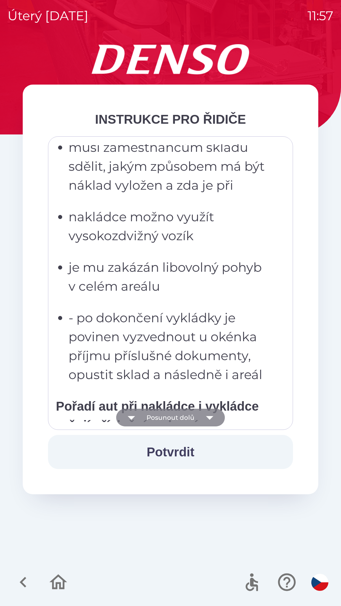
click at [210, 420] on icon "button" at bounding box center [210, 418] width 18 height 18
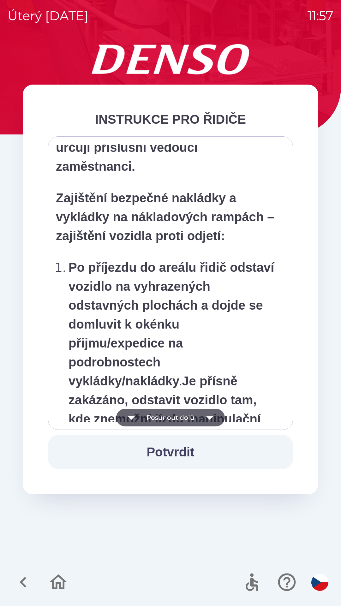
click at [210, 419] on icon "button" at bounding box center [210, 418] width 18 height 18
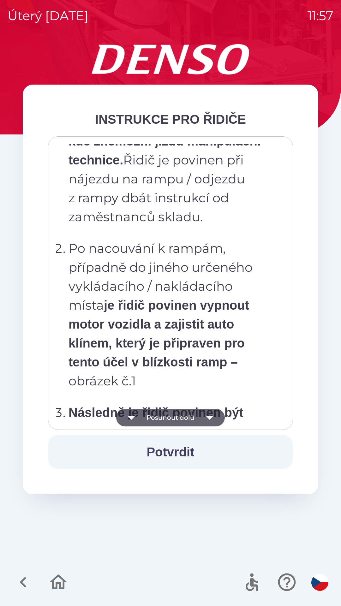
click at [211, 419] on icon "button" at bounding box center [210, 418] width 18 height 18
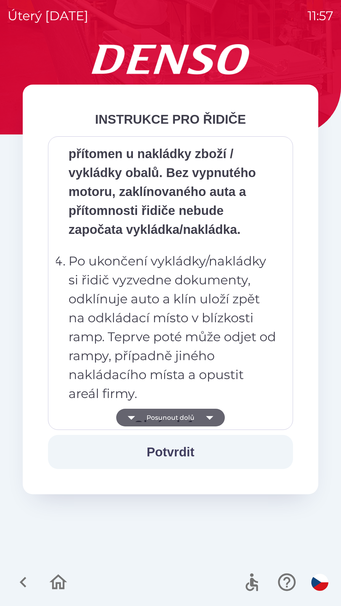
click at [210, 419] on icon "button" at bounding box center [210, 418] width 18 height 18
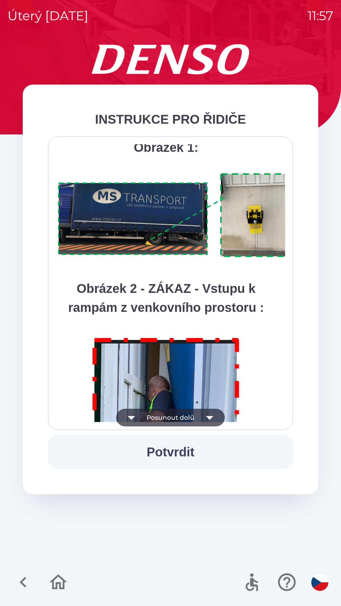
click at [212, 417] on icon "button" at bounding box center [210, 418] width 18 height 18
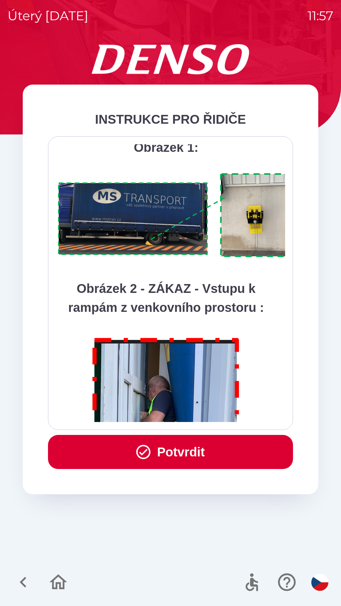
scroll to position [3546, 0]
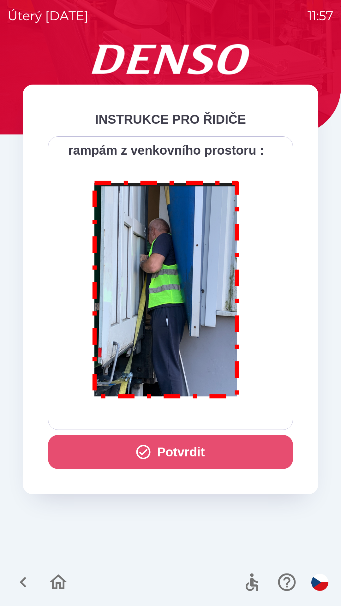
click at [214, 453] on button "Potvrdit" at bounding box center [170, 452] width 245 height 34
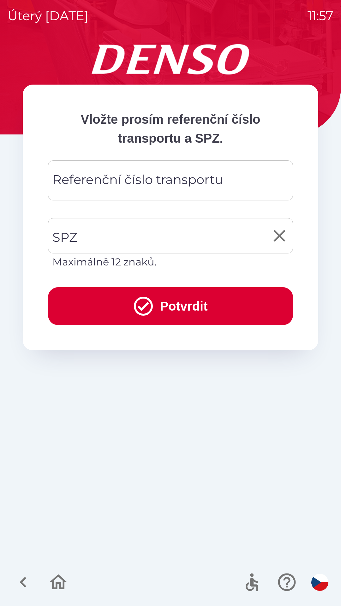
click at [199, 237] on input "SPZ" at bounding box center [166, 236] width 230 height 30
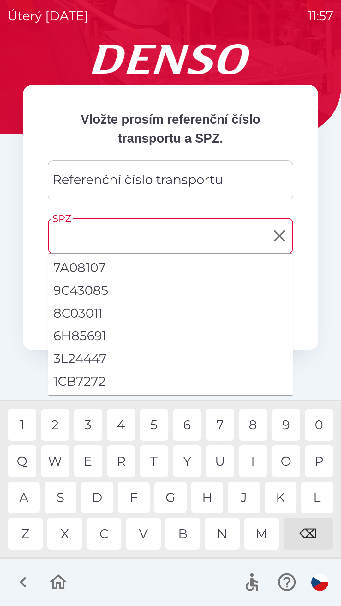
click at [97, 384] on li "1CB7272" at bounding box center [170, 381] width 244 height 23
type input "*******"
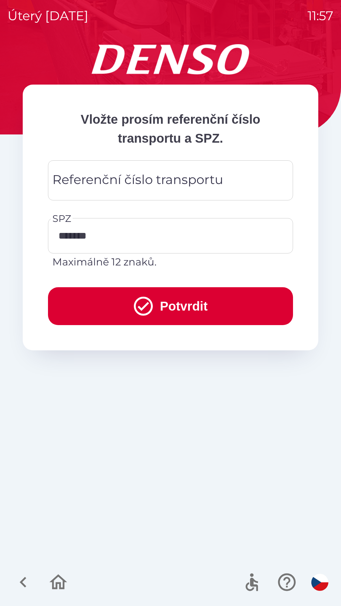
click at [173, 177] on div "Referenční číslo transportu Referenční číslo transportu" at bounding box center [170, 180] width 245 height 40
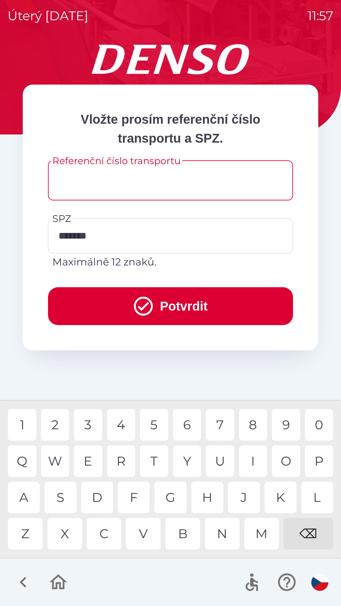
click at [164, 184] on input "Referenční číslo transportu" at bounding box center [171, 180] width 230 height 25
click at [90, 427] on div "3" at bounding box center [88, 425] width 28 height 32
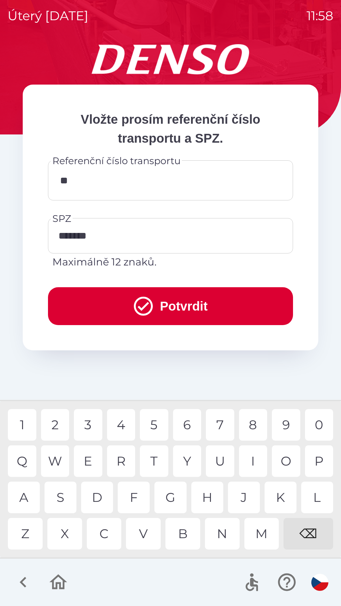
click at [123, 426] on div "4" at bounding box center [121, 425] width 28 height 32
click at [252, 426] on div "8" at bounding box center [253, 425] width 28 height 32
click at [317, 426] on div "0" at bounding box center [319, 425] width 28 height 32
click at [251, 427] on div "8" at bounding box center [253, 425] width 28 height 32
click at [56, 428] on div "2" at bounding box center [55, 425] width 28 height 32
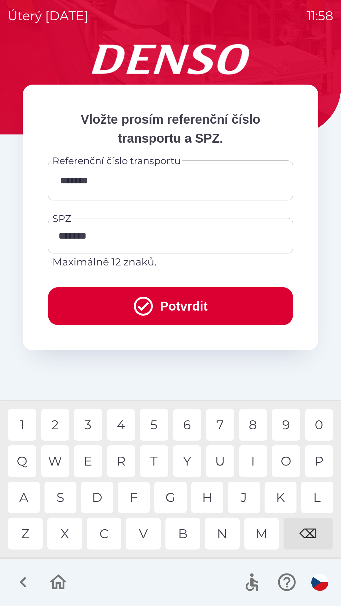
click at [23, 431] on div "1" at bounding box center [22, 425] width 28 height 32
click at [125, 186] on input "********" at bounding box center [171, 180] width 230 height 25
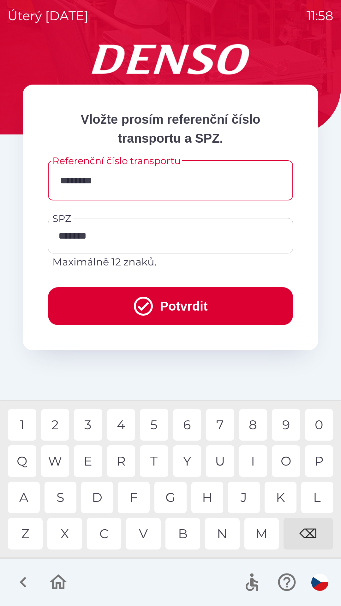
click at [68, 179] on input "********" at bounding box center [171, 180] width 230 height 25
click at [309, 535] on div "⌫" at bounding box center [308, 534] width 50 height 32
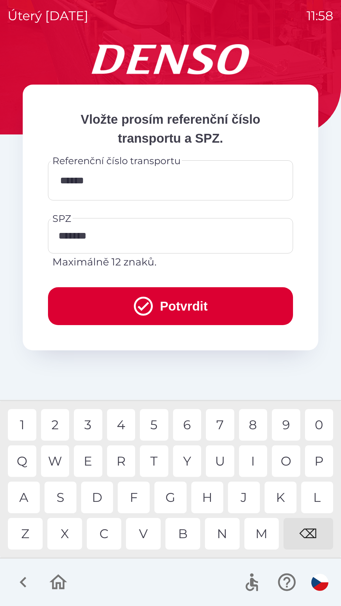
click at [307, 538] on div "⌫" at bounding box center [308, 534] width 50 height 32
click at [129, 184] on input "******" at bounding box center [171, 180] width 230 height 25
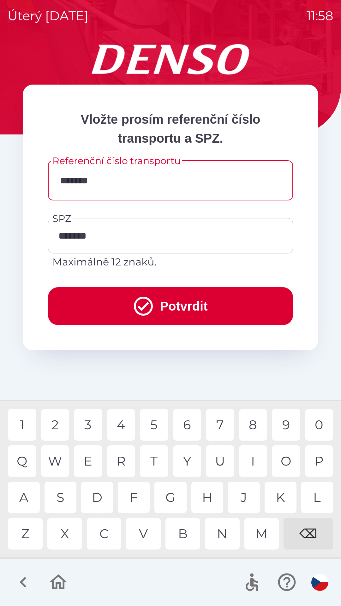
click at [30, 425] on div "1" at bounding box center [22, 425] width 28 height 32
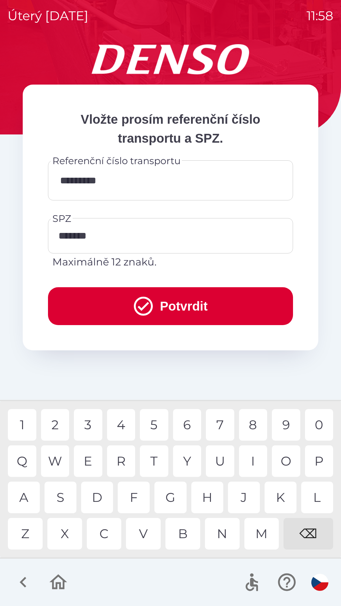
click at [220, 424] on div "7" at bounding box center [220, 425] width 28 height 32
click at [88, 429] on div "3" at bounding box center [88, 425] width 28 height 32
type input "**********"
click at [321, 426] on div "0" at bounding box center [319, 425] width 28 height 32
click at [210, 313] on button "Potvrdit" at bounding box center [170, 306] width 245 height 38
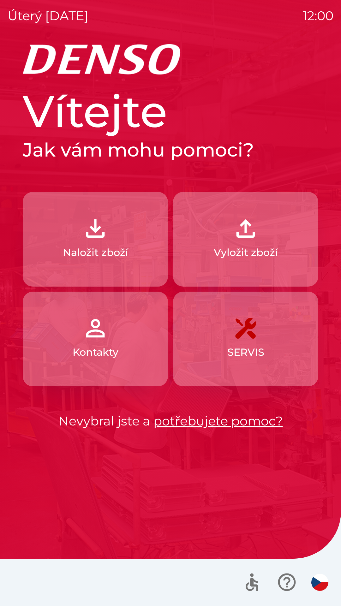
click at [125, 348] on button "Kontakty" at bounding box center [95, 339] width 145 height 95
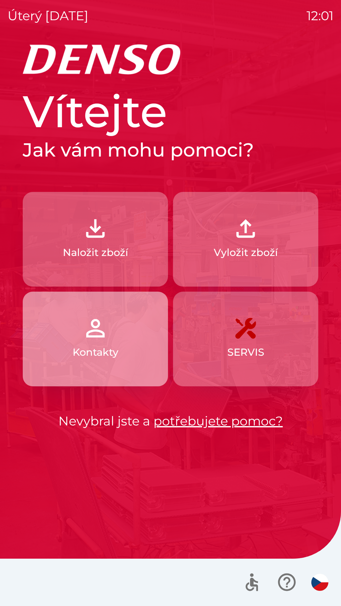
click at [128, 349] on button "Kontakty" at bounding box center [95, 339] width 145 height 95
